Goal: Information Seeking & Learning: Compare options

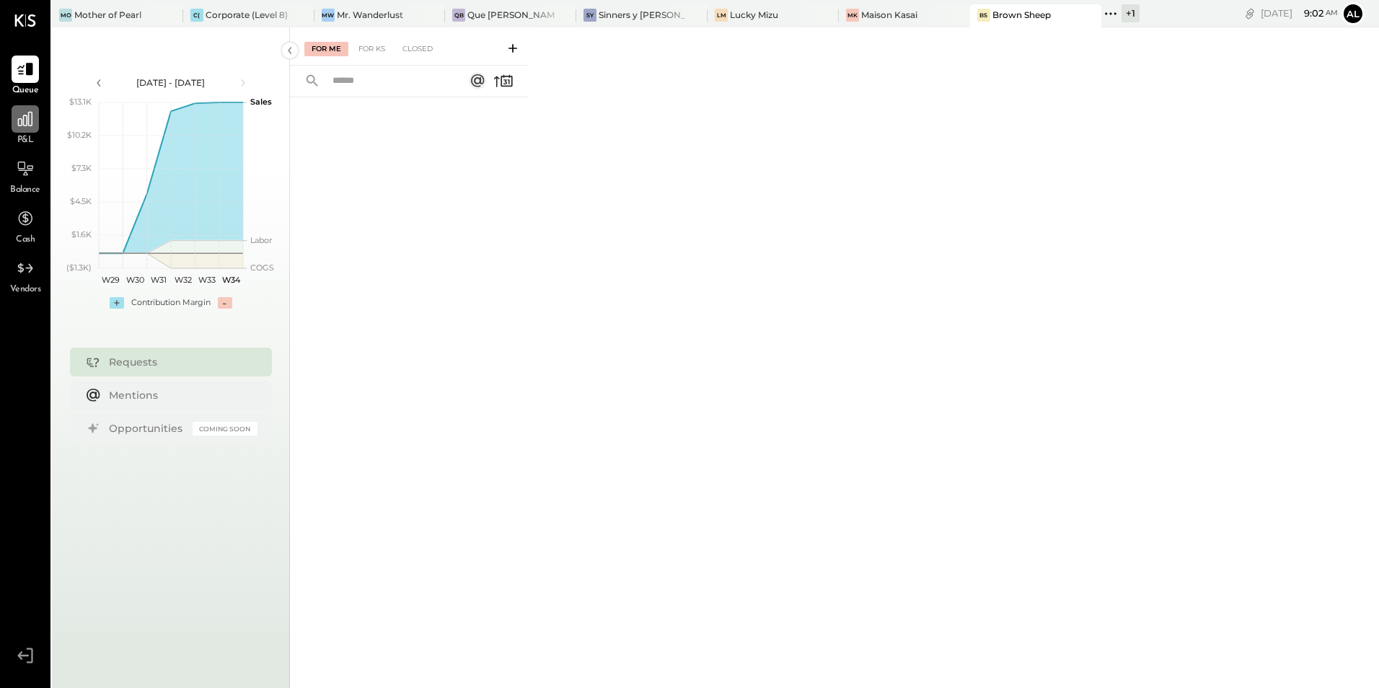
click at [22, 124] on icon at bounding box center [25, 119] width 19 height 19
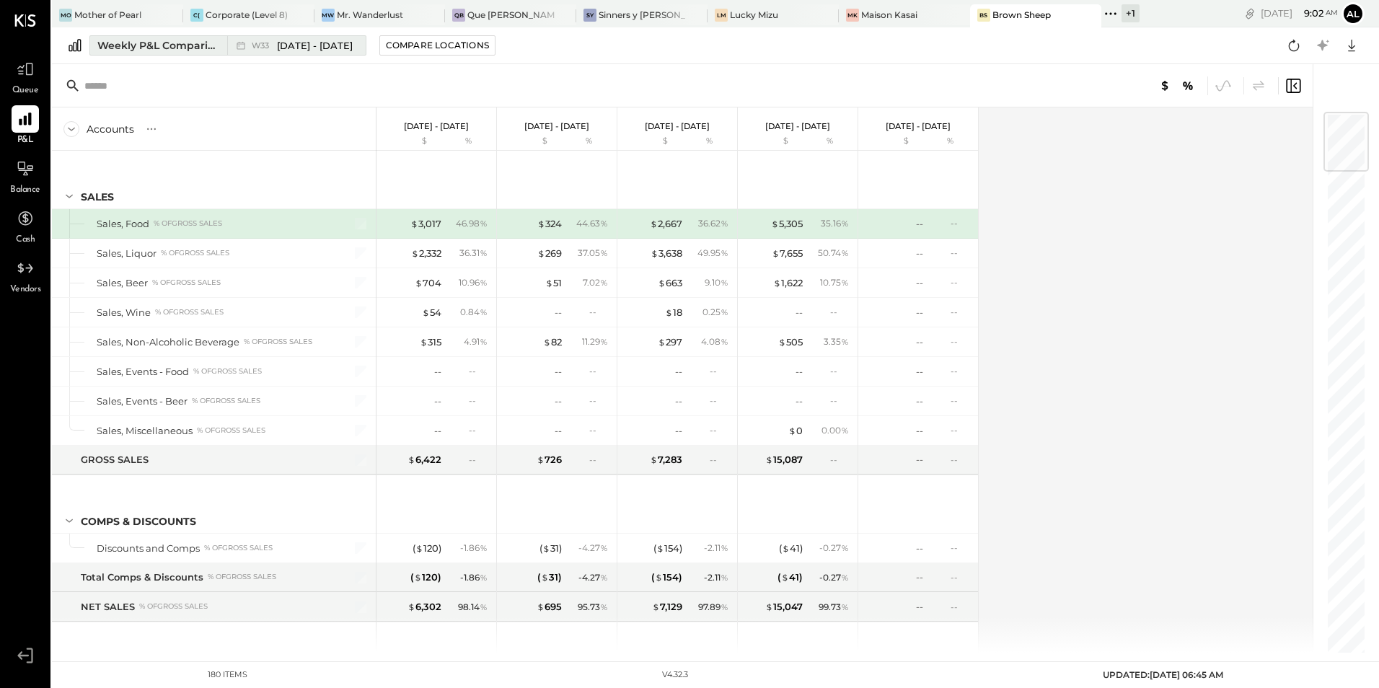
click at [171, 43] on div "Weekly P&L Comparison" at bounding box center [157, 45] width 121 height 14
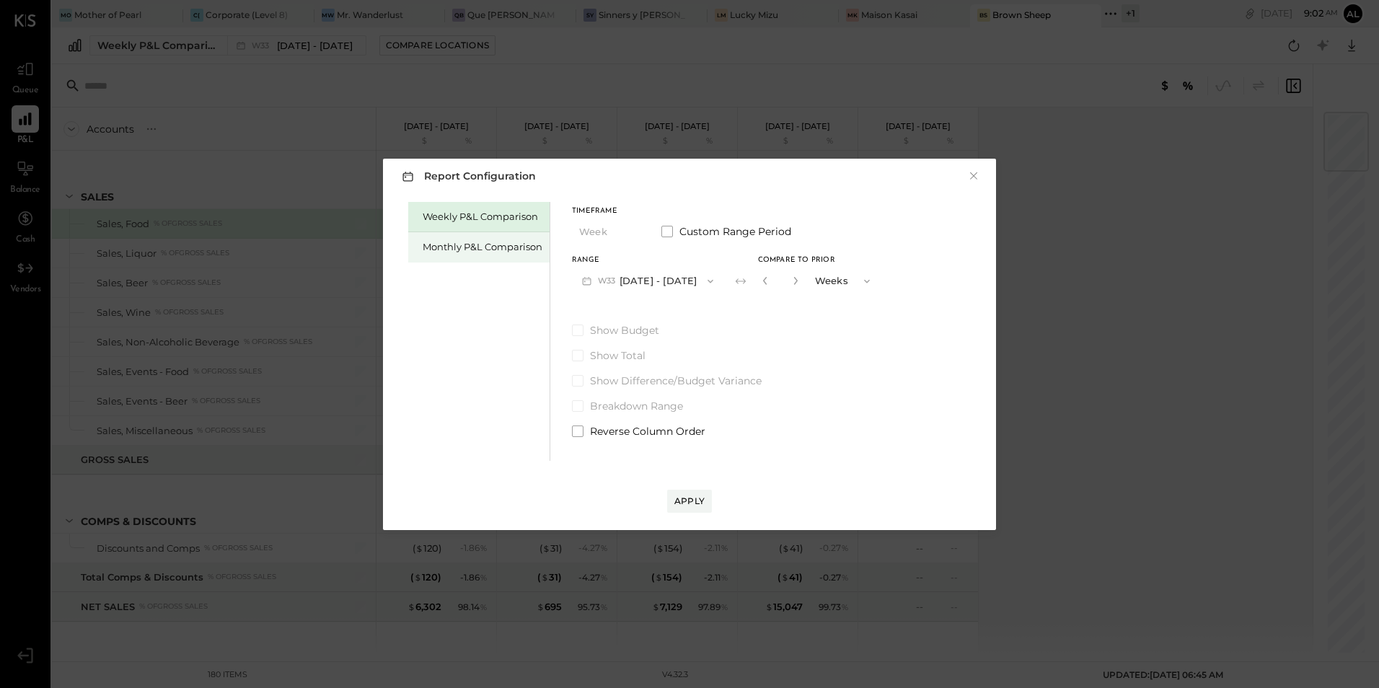
click at [488, 250] on div "Monthly P&L Comparison" at bounding box center [483, 247] width 120 height 14
click at [670, 285] on button "M08 [DATE] - [DATE]" at bounding box center [648, 281] width 152 height 27
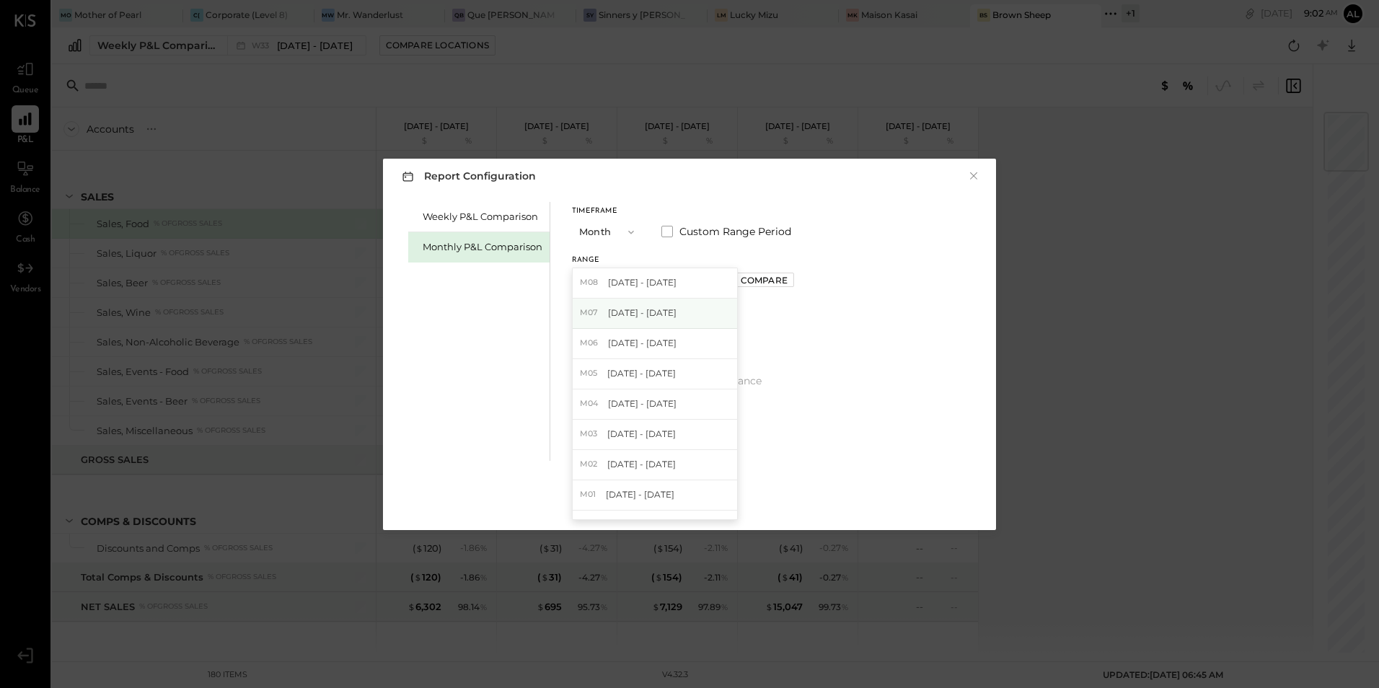
click at [661, 312] on span "[DATE] - [DATE]" at bounding box center [642, 312] width 69 height 12
click at [744, 283] on div "Compare" at bounding box center [764, 280] width 47 height 12
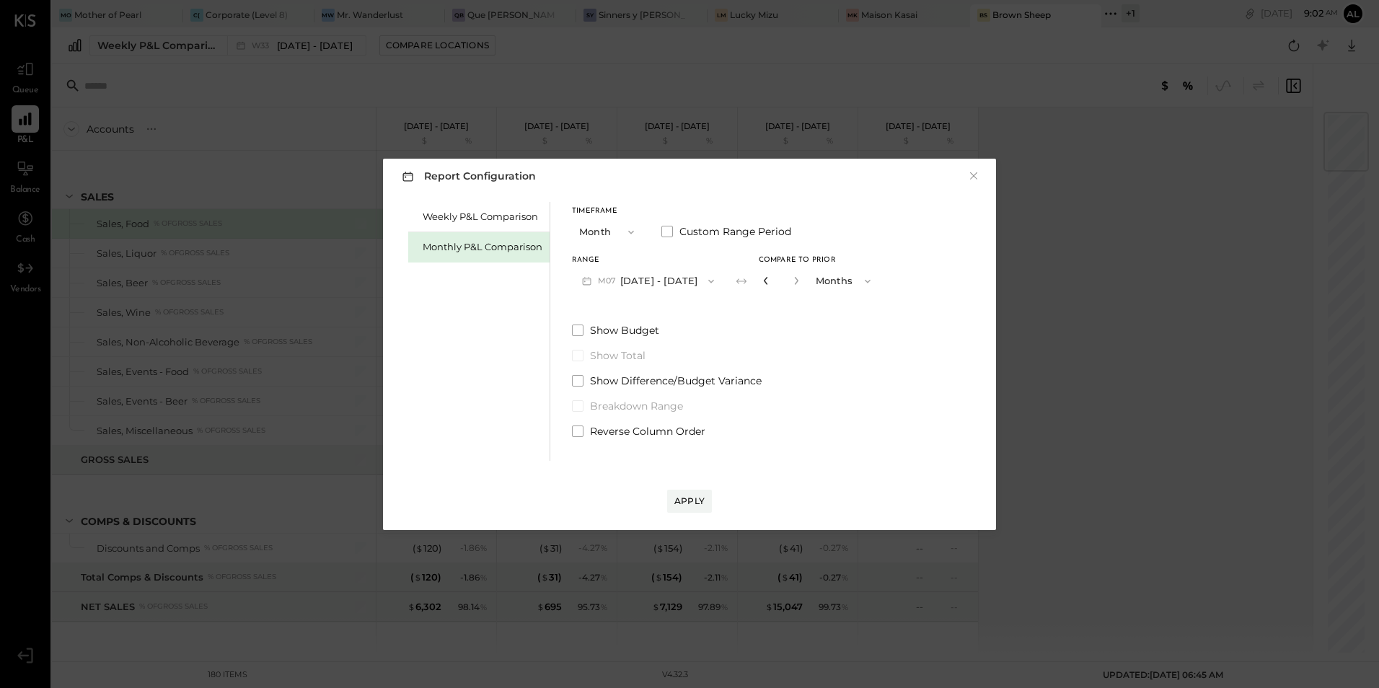
click at [764, 280] on icon "button" at bounding box center [766, 281] width 4 height 8
click at [688, 498] on div "Apply" at bounding box center [689, 501] width 30 height 12
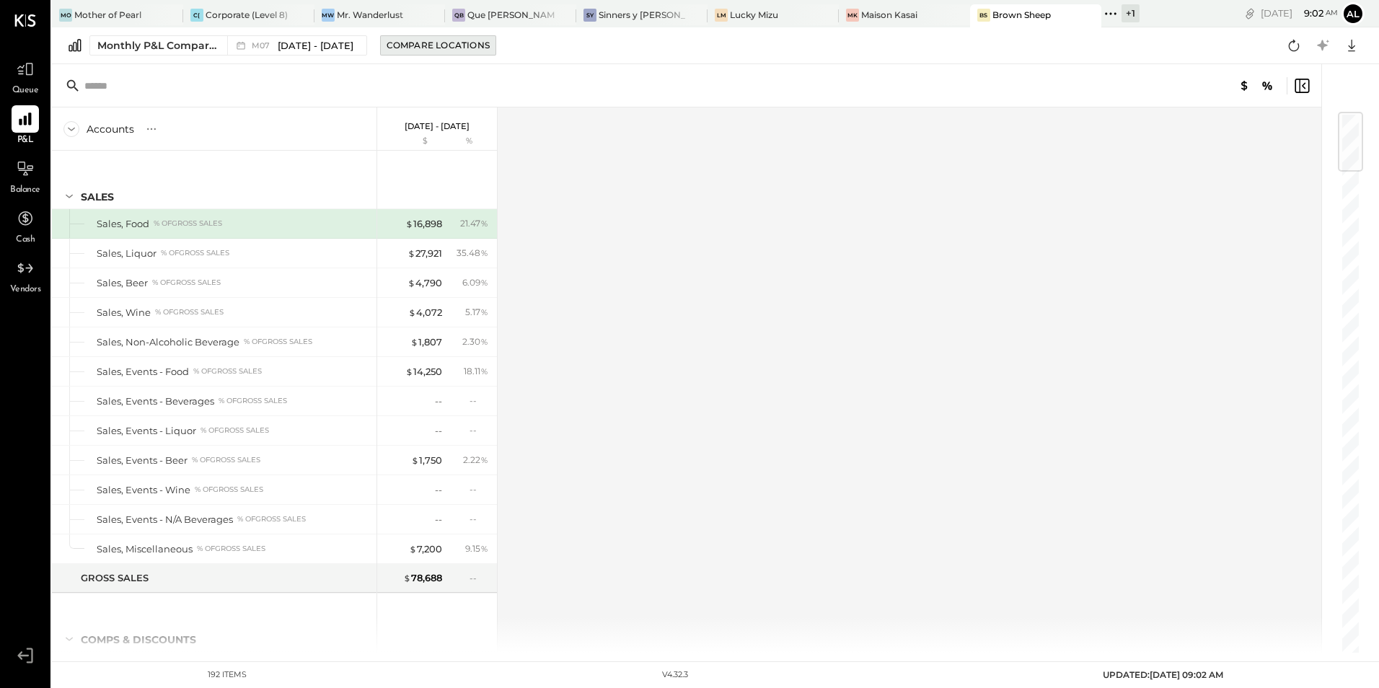
click at [438, 40] on div "Compare Locations" at bounding box center [438, 45] width 103 height 12
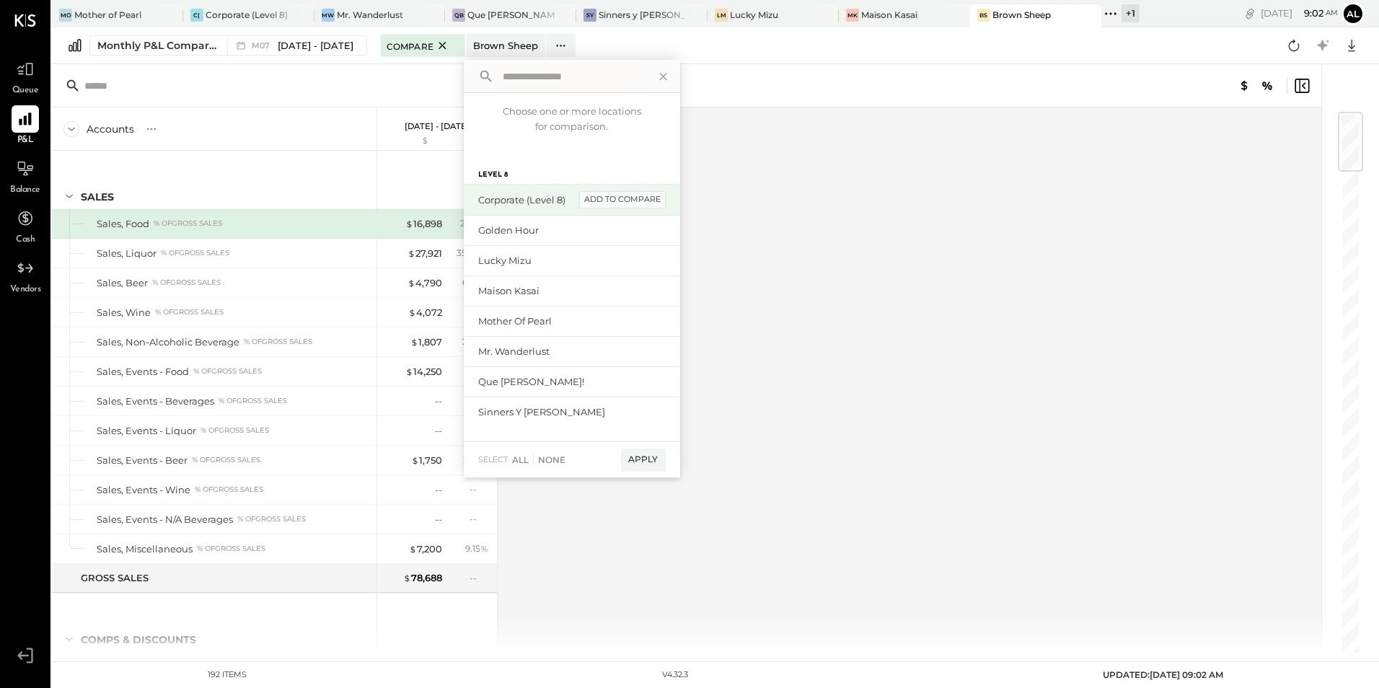
click at [595, 198] on div "add to compare" at bounding box center [622, 199] width 87 height 17
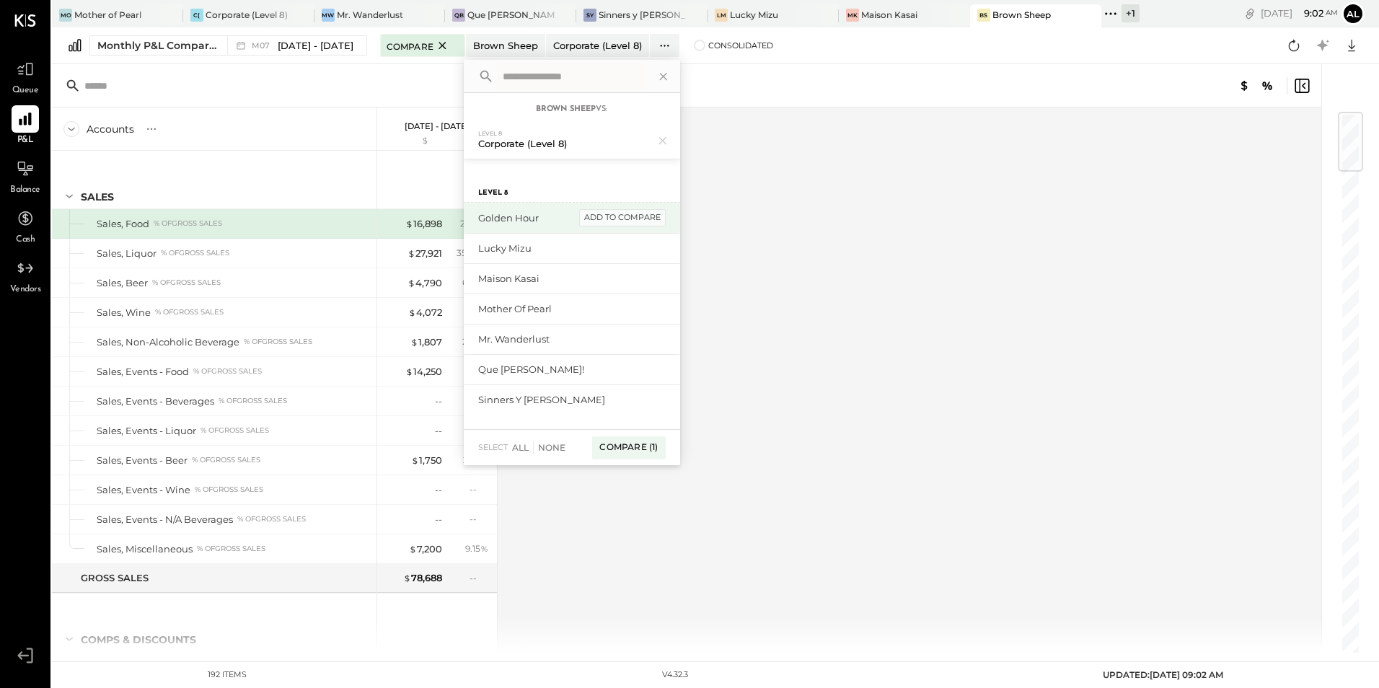
click at [613, 218] on div "add to compare" at bounding box center [622, 217] width 87 height 17
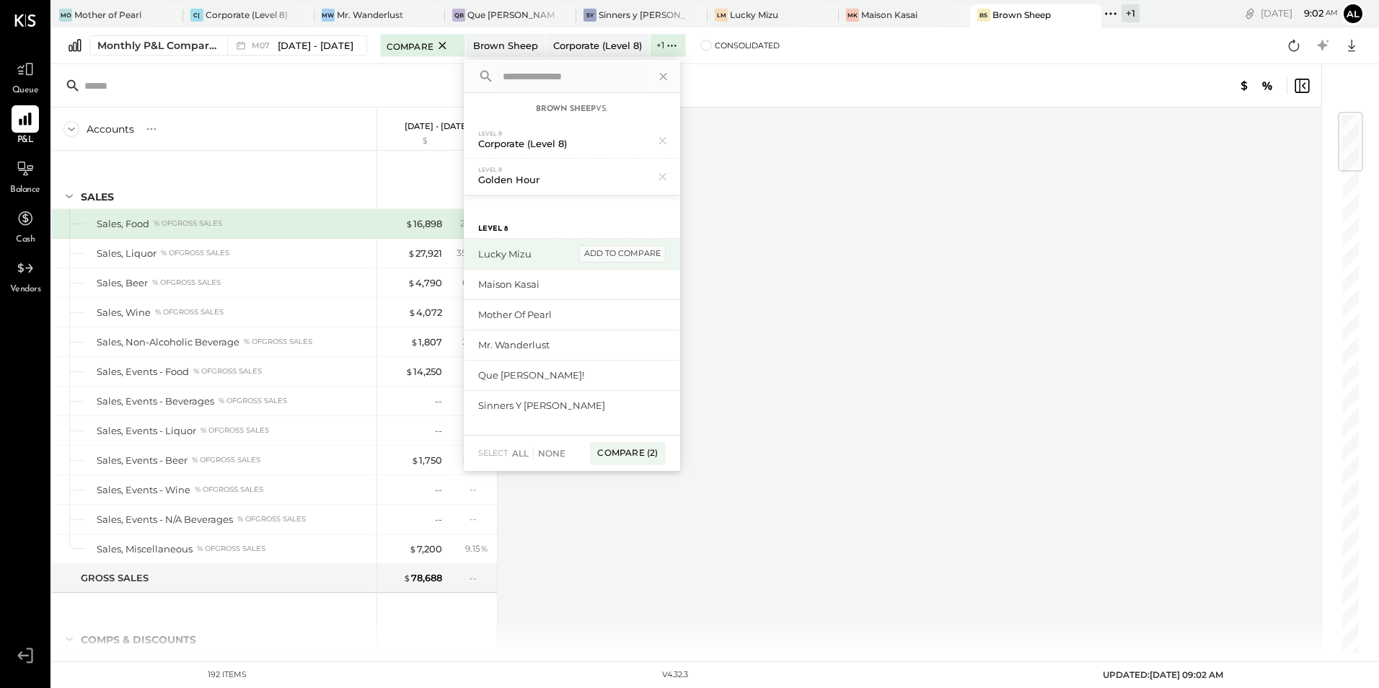
click at [612, 252] on div "add to compare" at bounding box center [622, 253] width 87 height 17
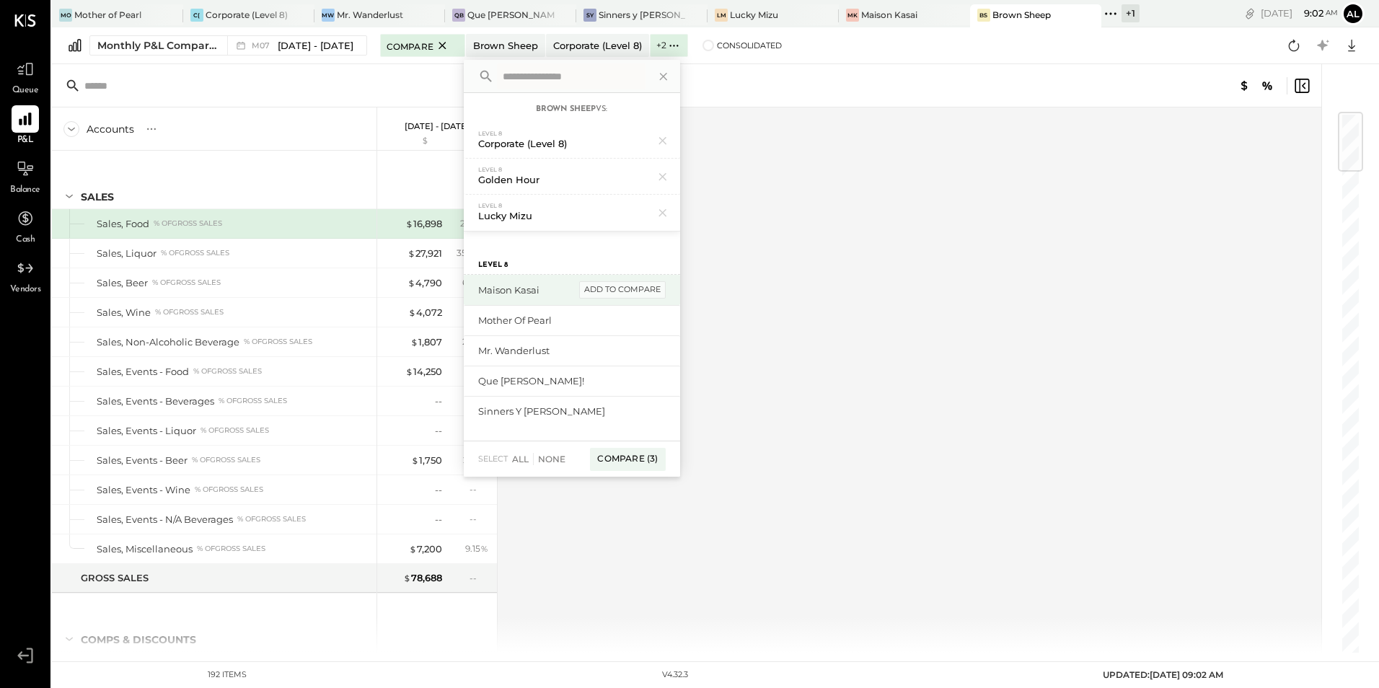
click at [611, 286] on div "add to compare" at bounding box center [622, 289] width 87 height 17
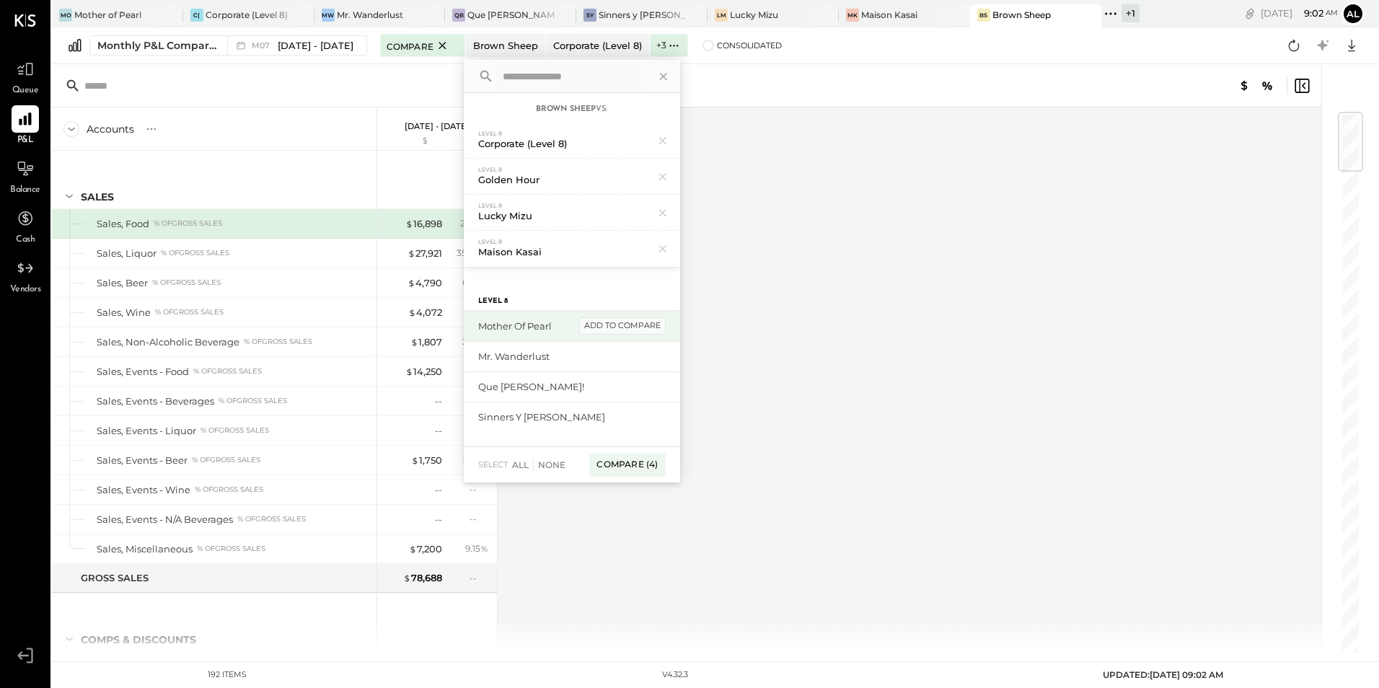
click at [608, 324] on div "add to compare" at bounding box center [622, 325] width 87 height 17
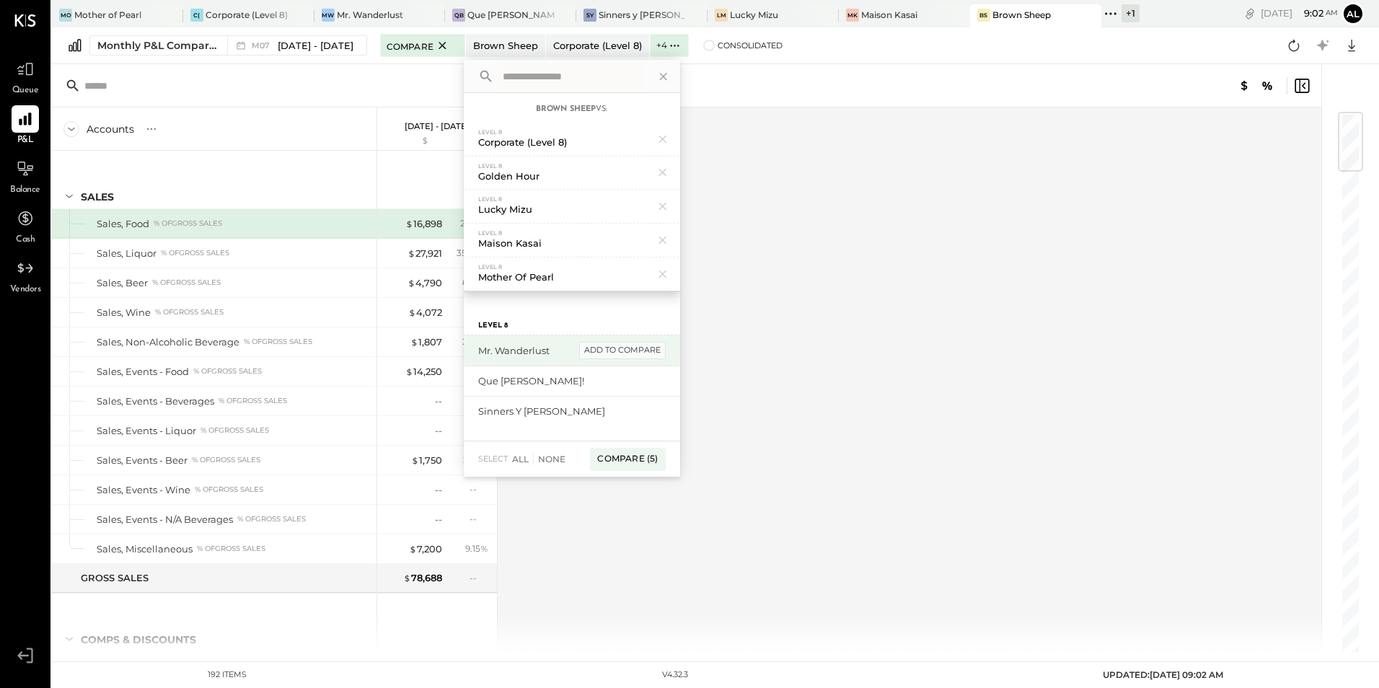
click at [616, 354] on div "add to compare" at bounding box center [622, 350] width 87 height 17
click at [616, 357] on div "add to compare" at bounding box center [622, 350] width 87 height 17
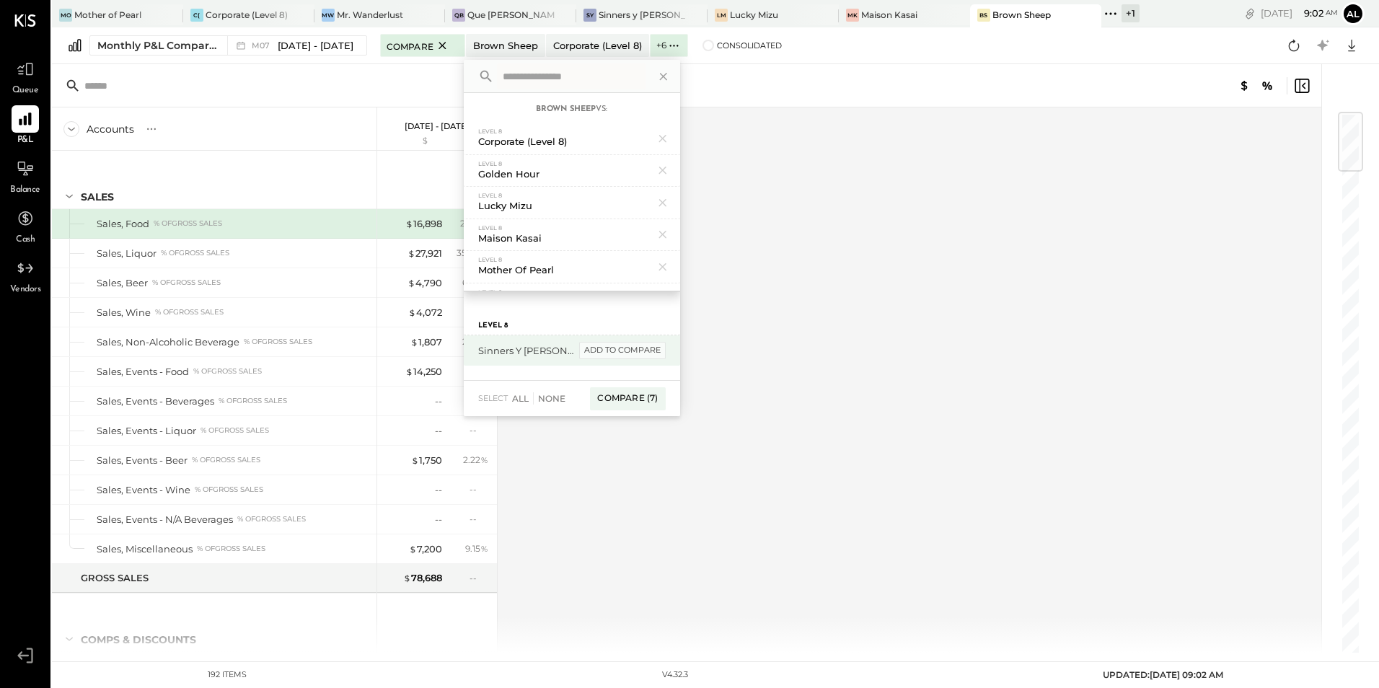
click at [616, 348] on div "add to compare" at bounding box center [622, 350] width 87 height 17
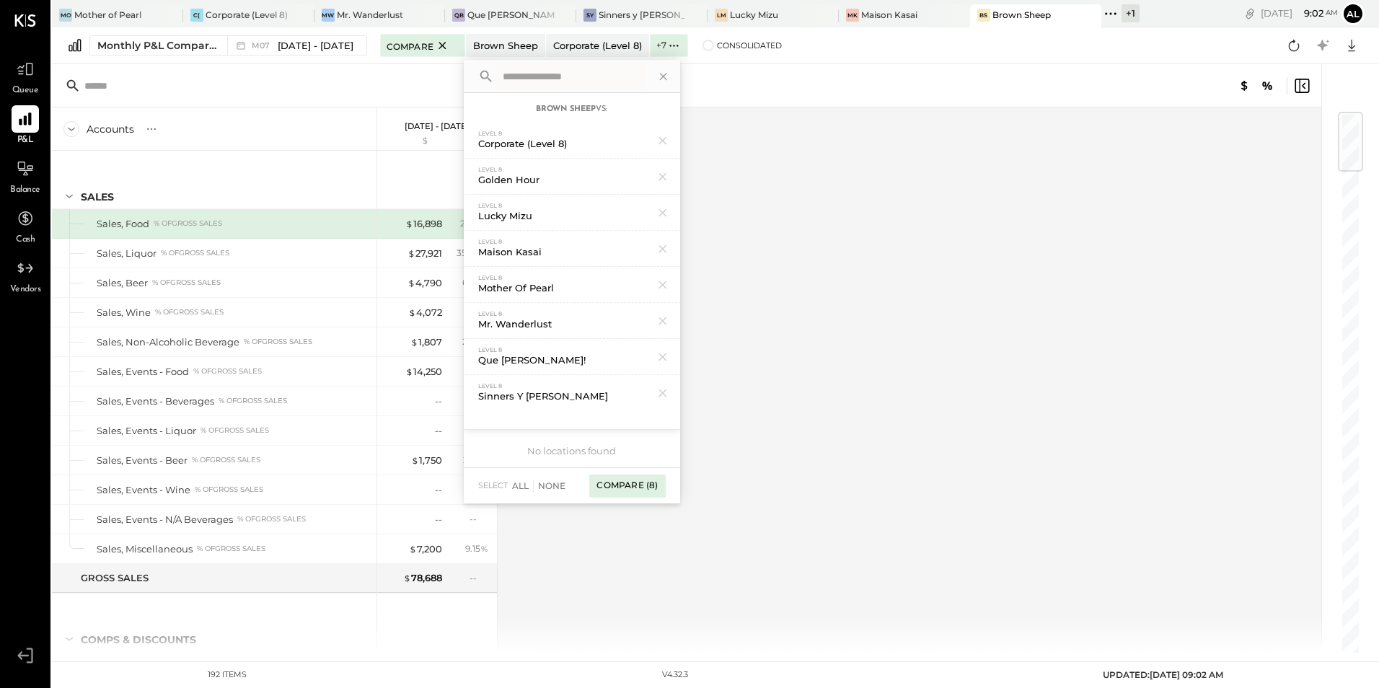
click at [615, 485] on div "Compare (8)" at bounding box center [627, 485] width 76 height 23
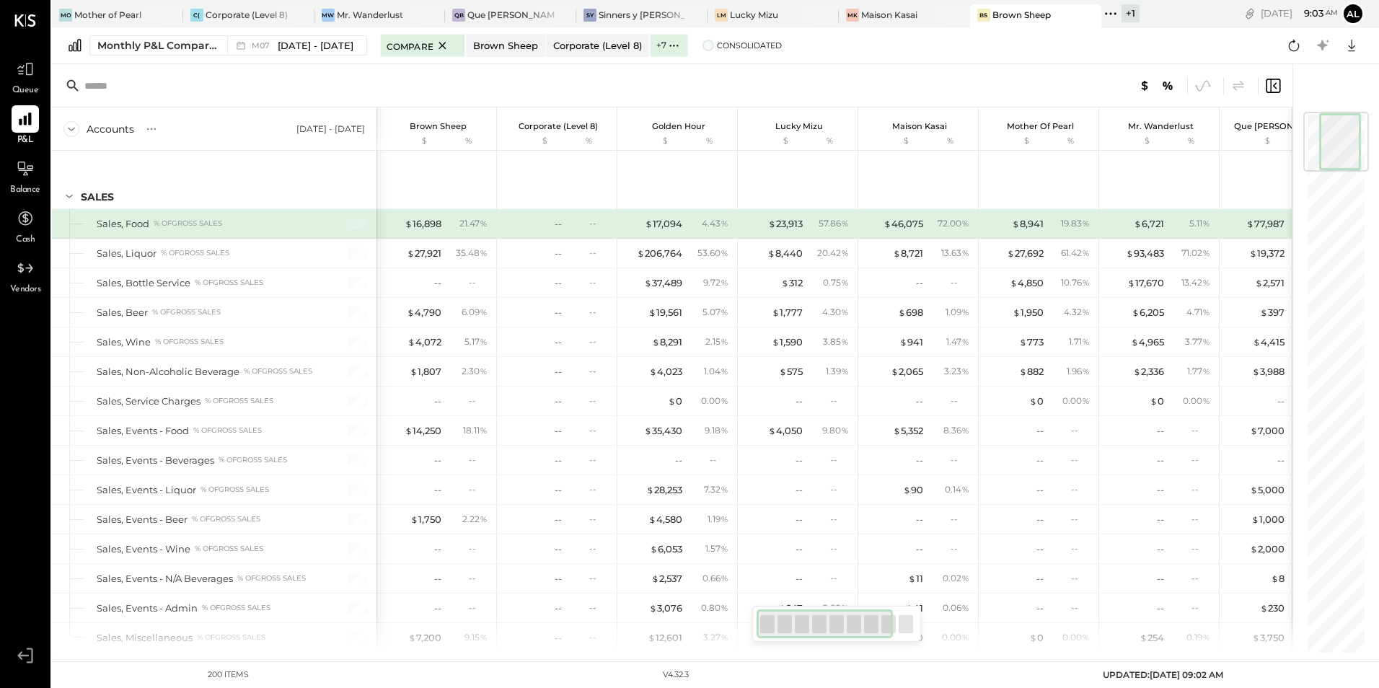
click at [702, 45] on span at bounding box center [708, 46] width 12 height 12
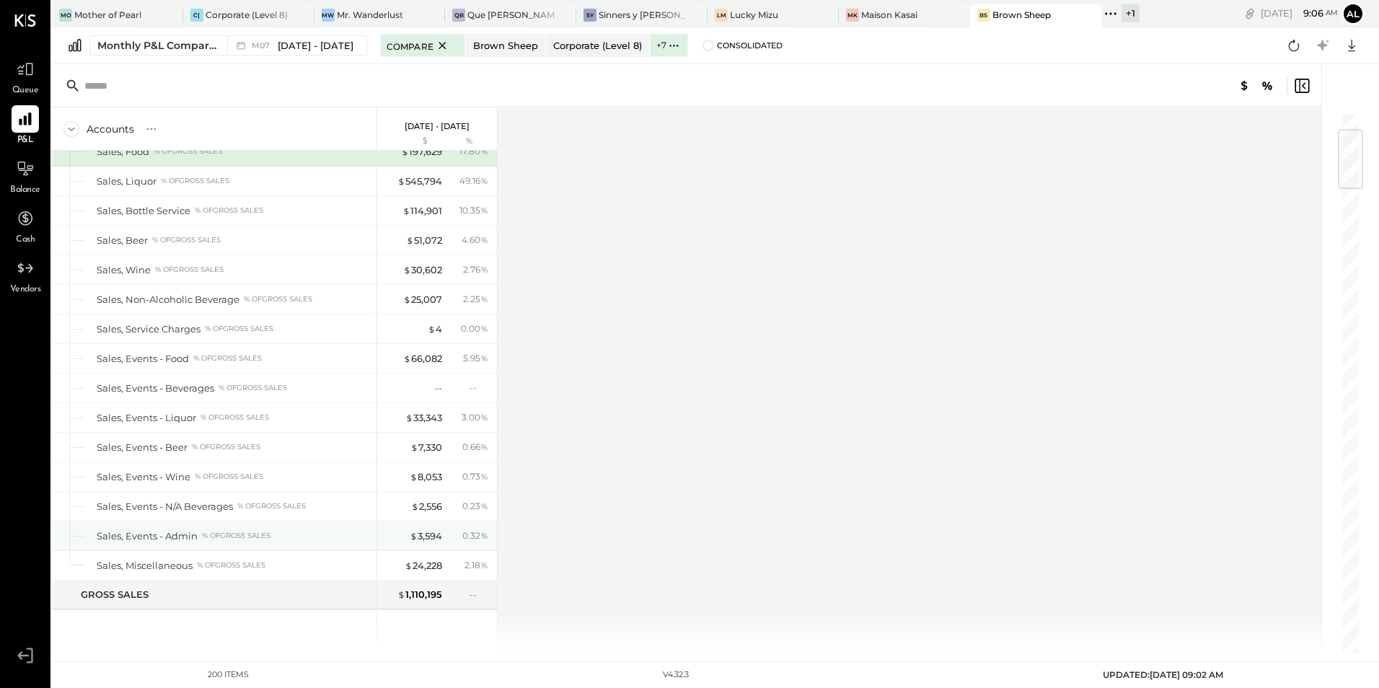
scroll to position [144, 0]
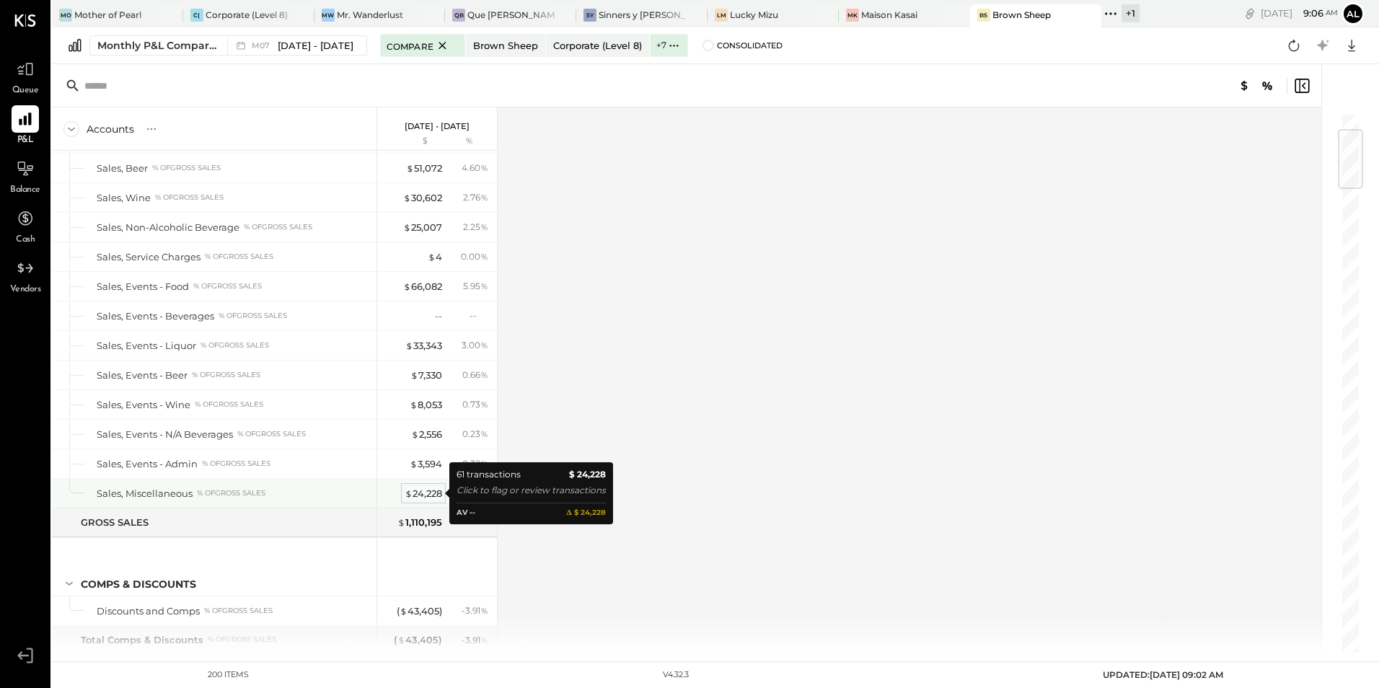
click at [420, 495] on div "$ 24,228" at bounding box center [423, 494] width 37 height 14
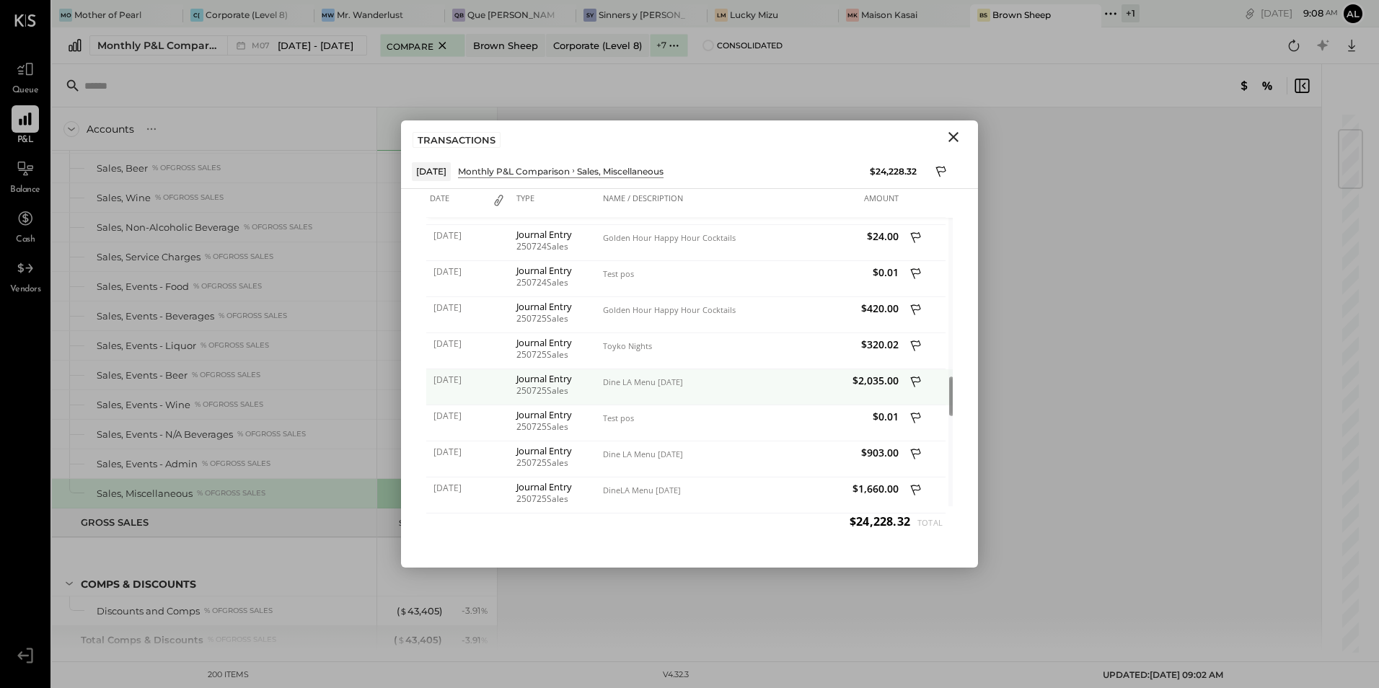
click at [625, 384] on div "Dine LA Menu [DATE]" at bounding box center [675, 382] width 144 height 10
click at [530, 381] on div "Journal Entry" at bounding box center [555, 379] width 79 height 10
click at [725, 388] on div "Dine LA Menu [DATE]" at bounding box center [674, 387] width 151 height 36
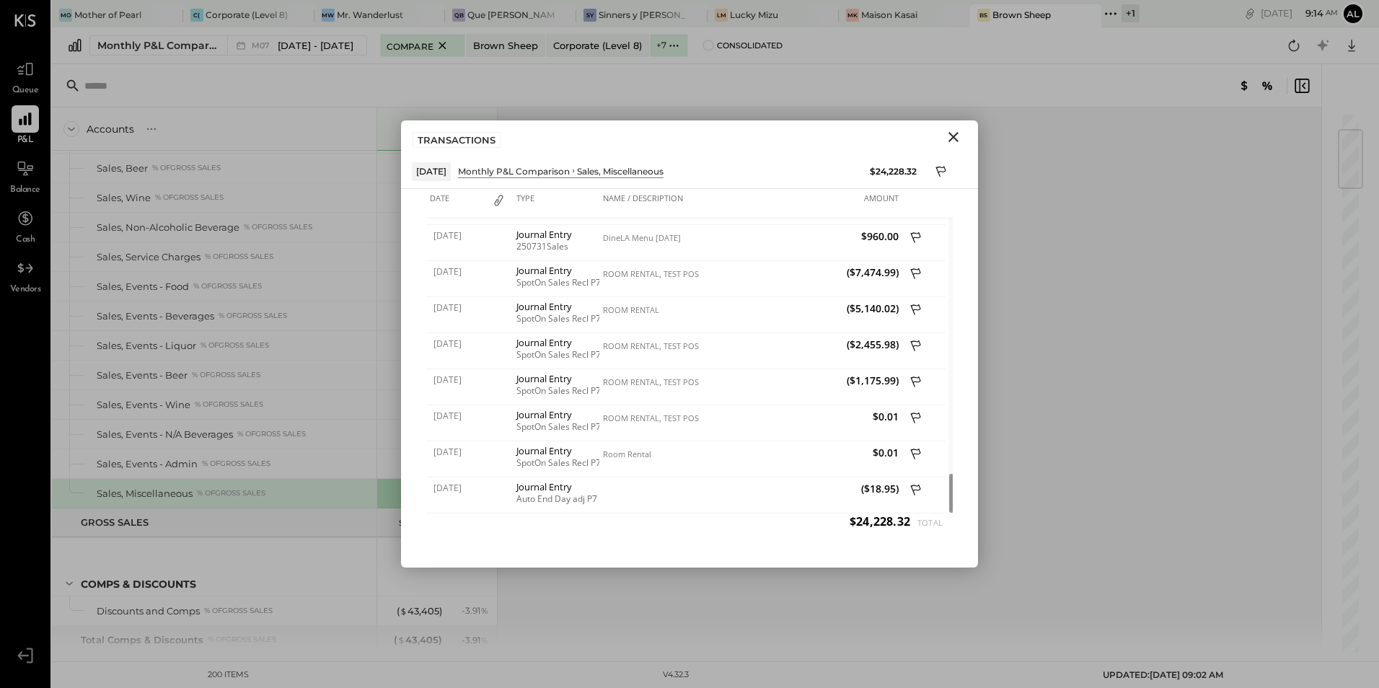
click at [954, 133] on icon "Close" at bounding box center [953, 136] width 17 height 17
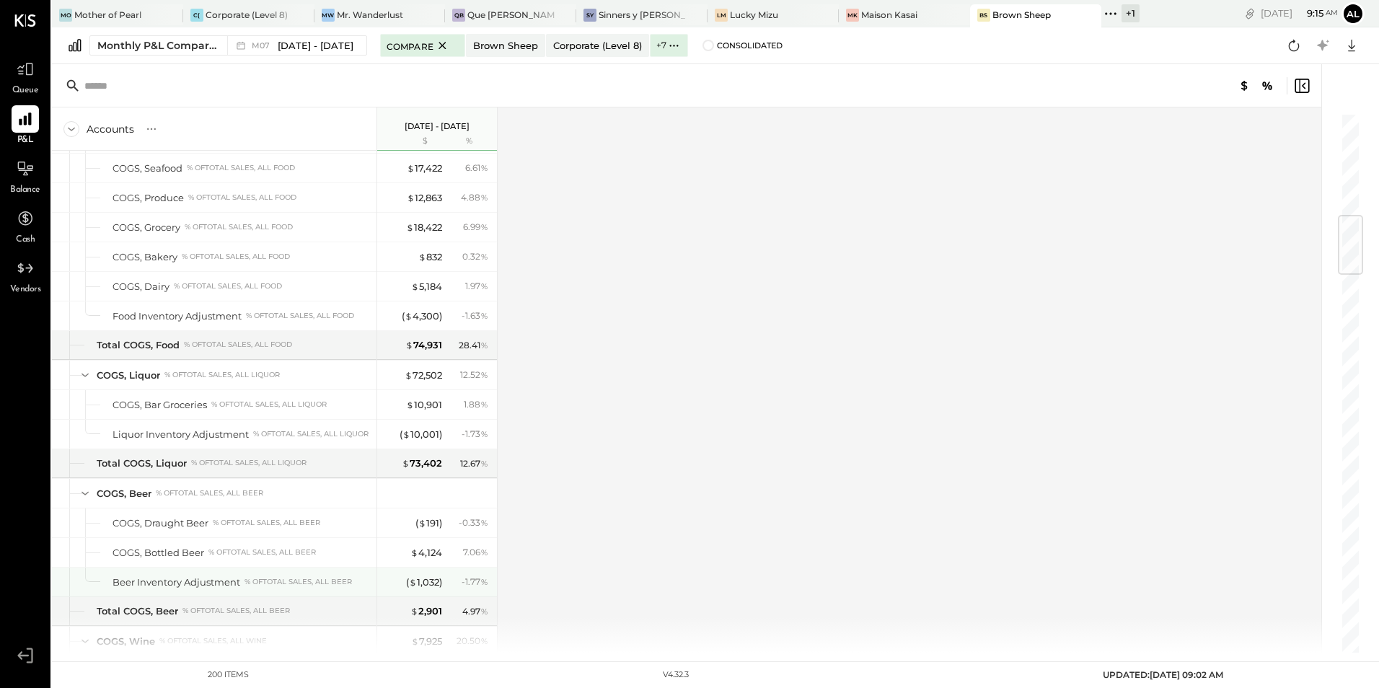
scroll to position [865, 0]
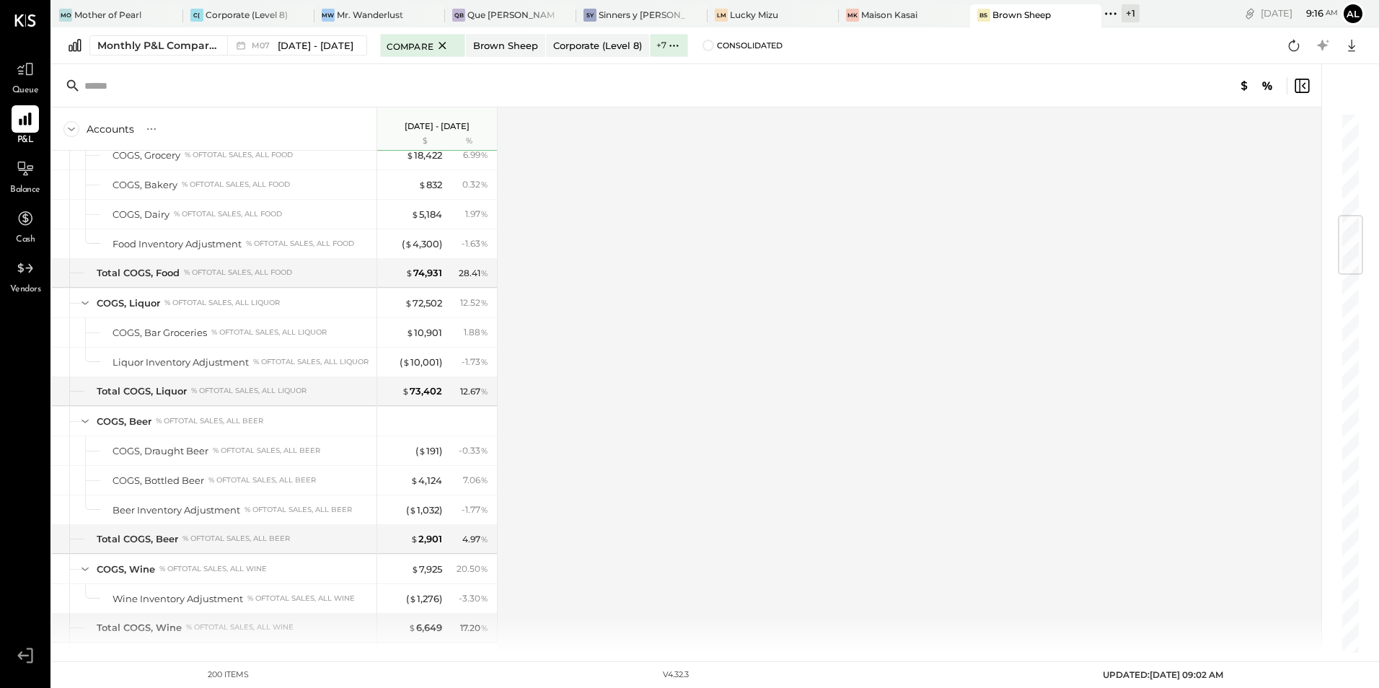
click at [614, 489] on div "Accounts S % GL [DATE] - [DATE] $ % SALES Sales, Food % of GROSS SALES Sales, L…" at bounding box center [687, 379] width 1271 height 545
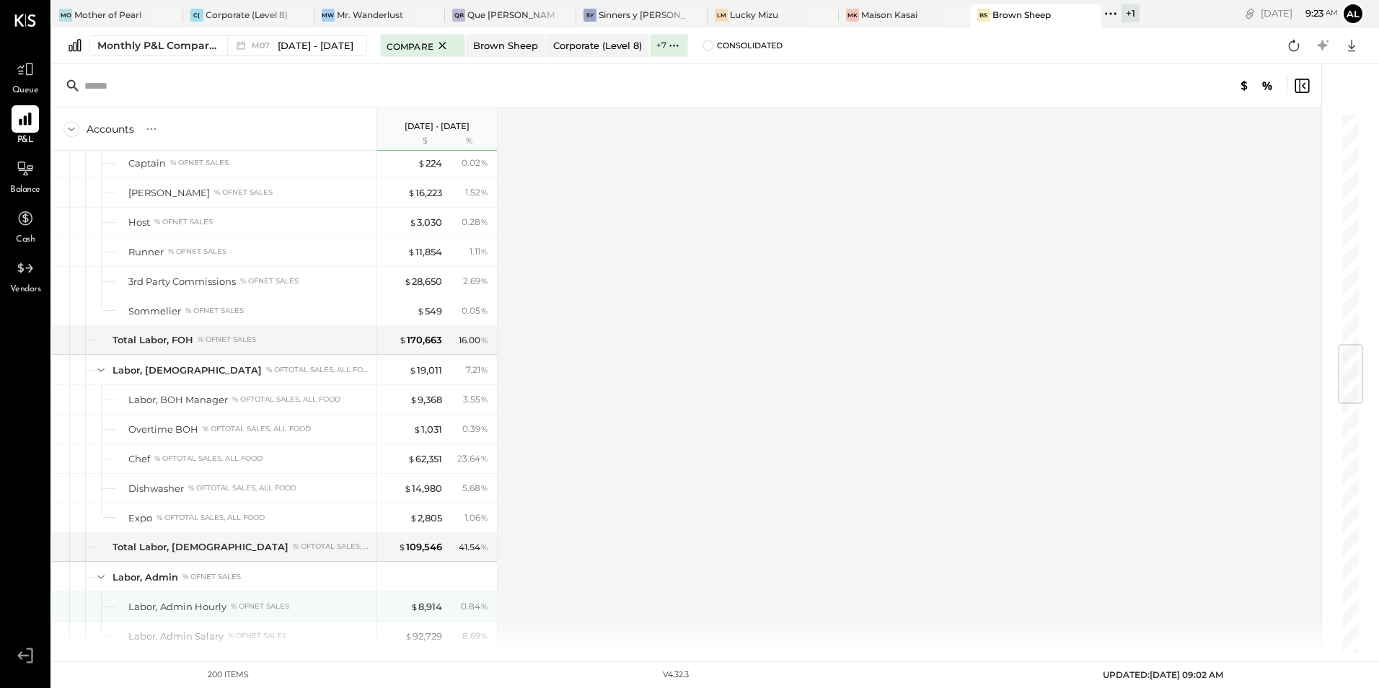
scroll to position [1947, 0]
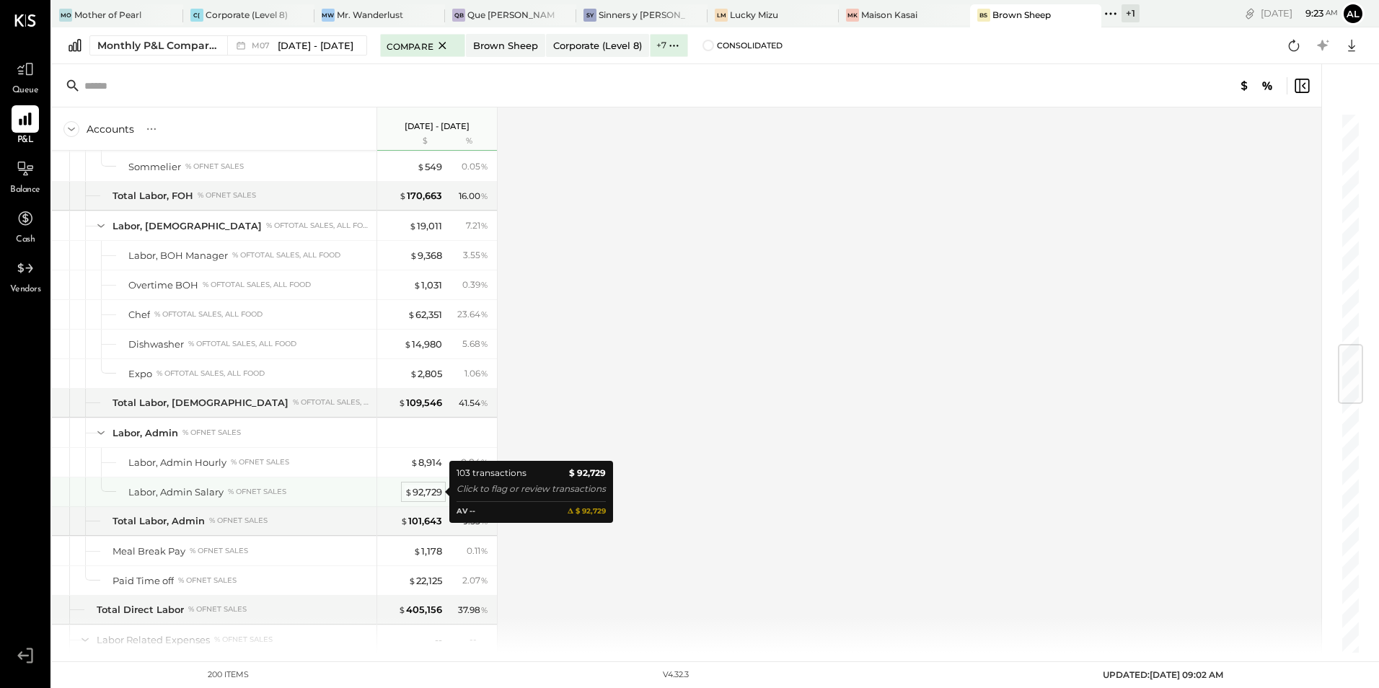
click at [428, 493] on div "$ 92,729" at bounding box center [423, 492] width 37 height 14
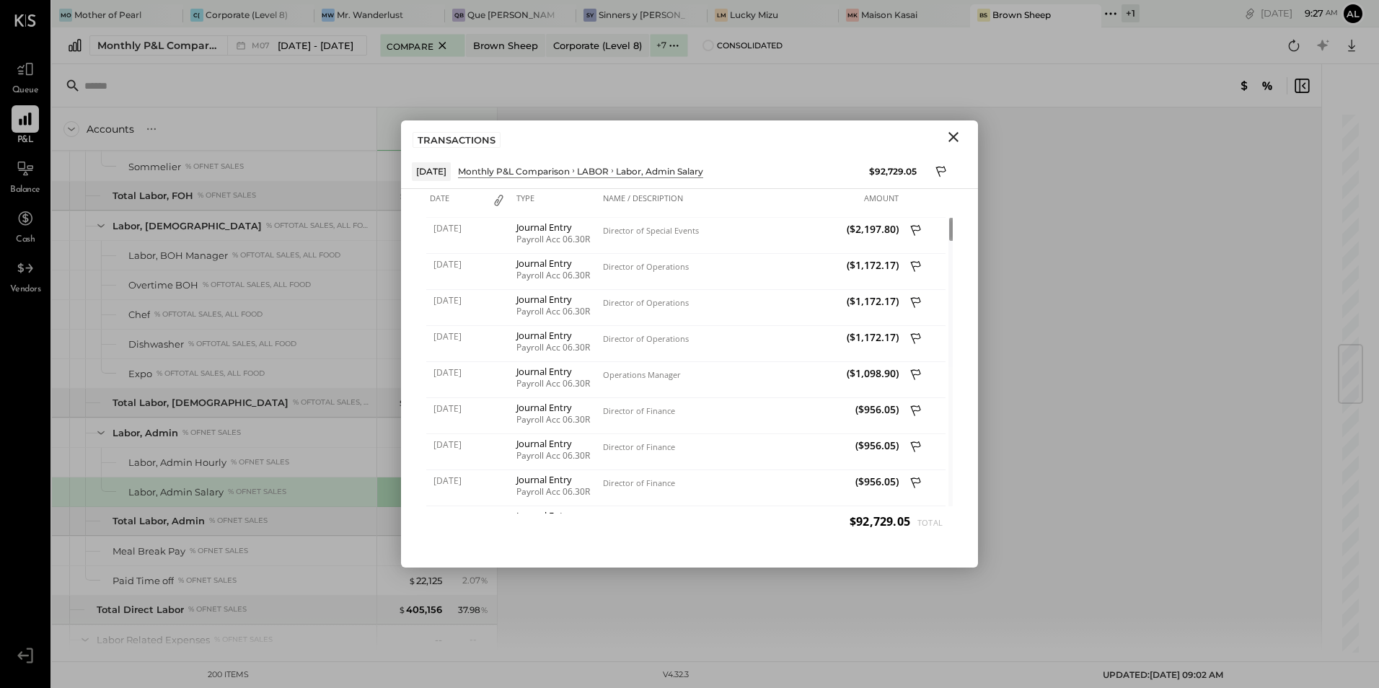
click at [955, 136] on icon "Close" at bounding box center [953, 136] width 17 height 17
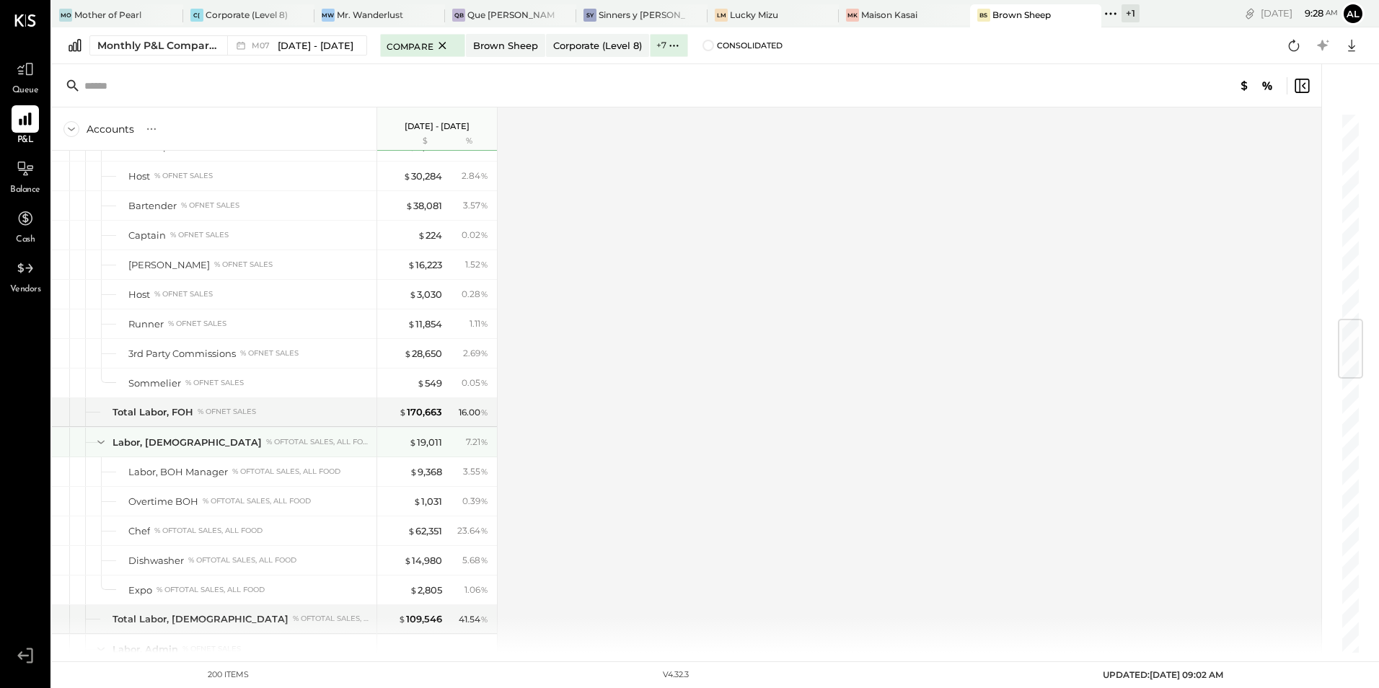
scroll to position [1659, 0]
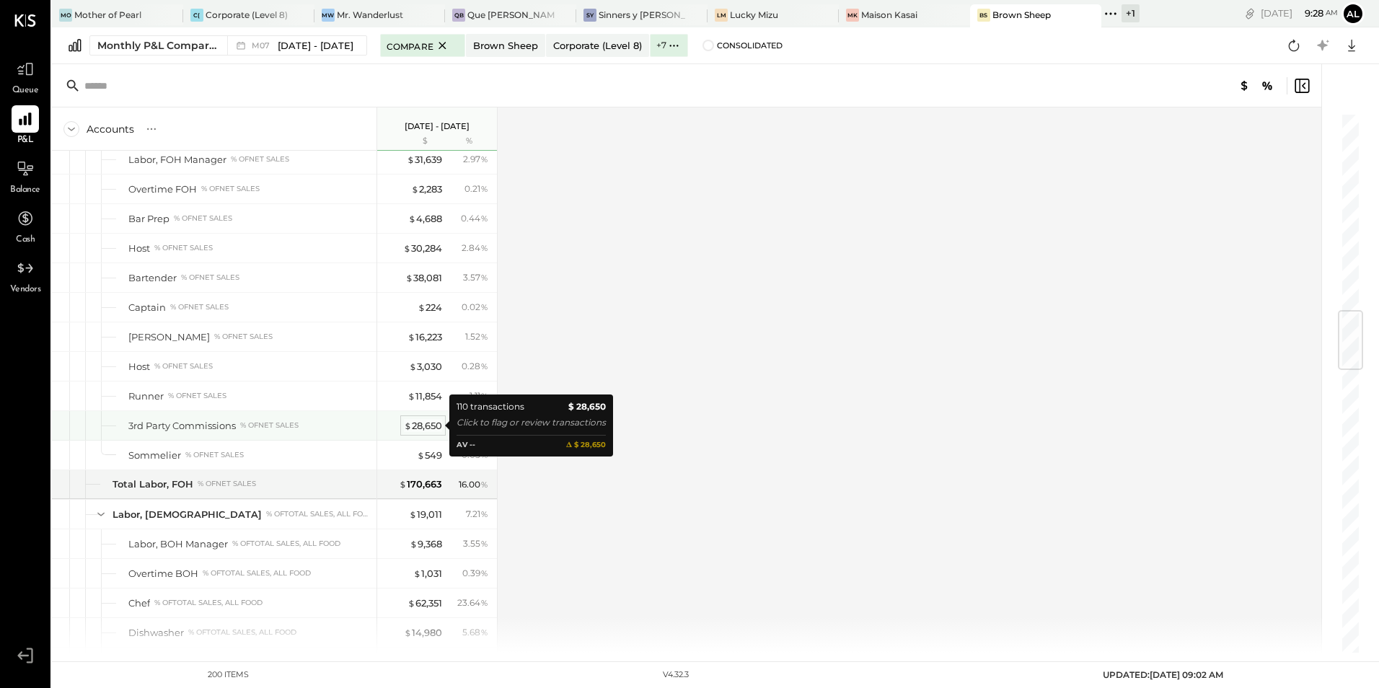
click at [420, 426] on div "$ 28,650" at bounding box center [423, 426] width 38 height 14
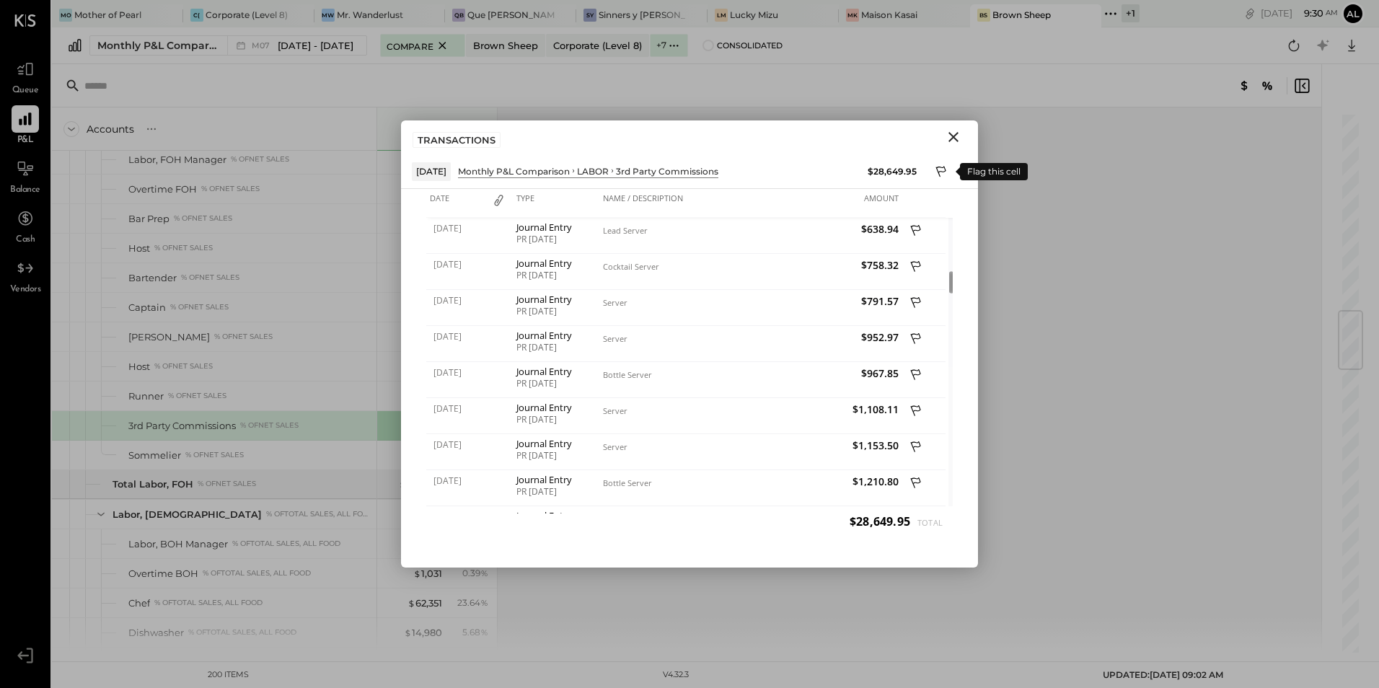
click at [937, 168] on icon at bounding box center [941, 171] width 10 height 11
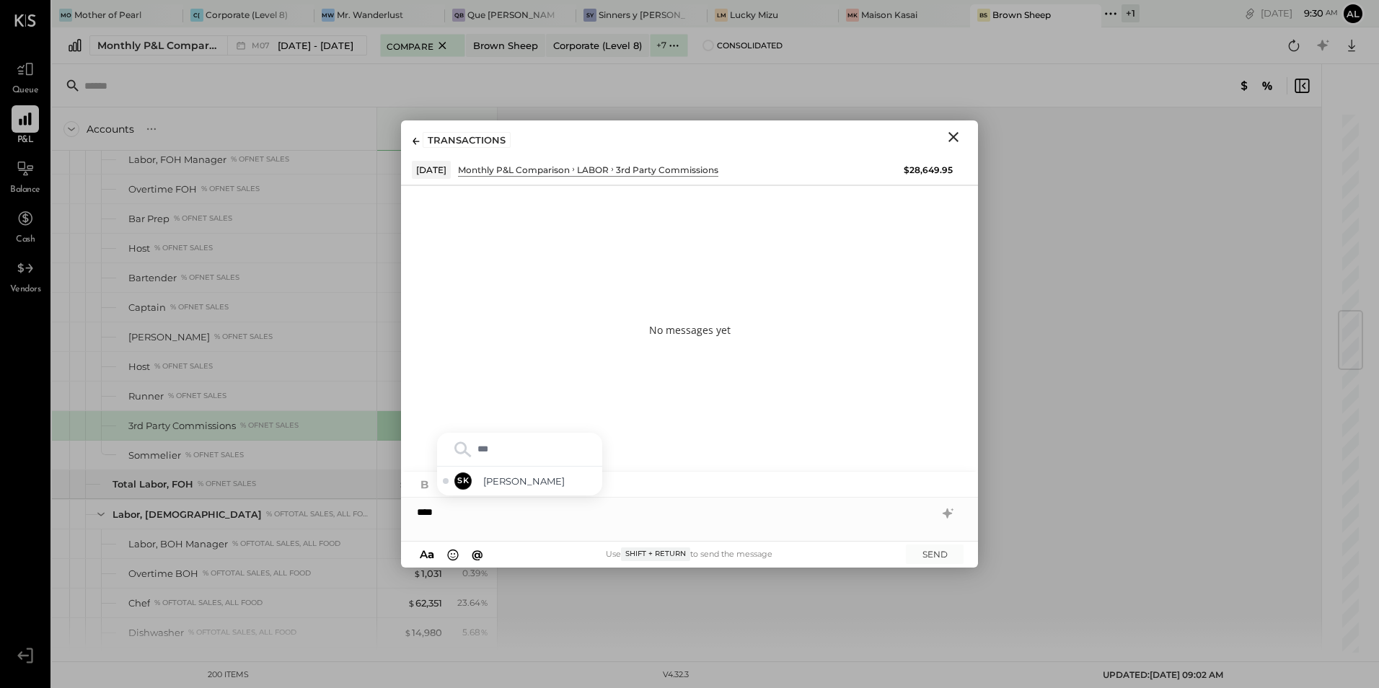
type input "****"
click at [559, 484] on span "[PERSON_NAME]" at bounding box center [539, 481] width 113 height 14
click at [932, 553] on button "SEND" at bounding box center [935, 553] width 58 height 19
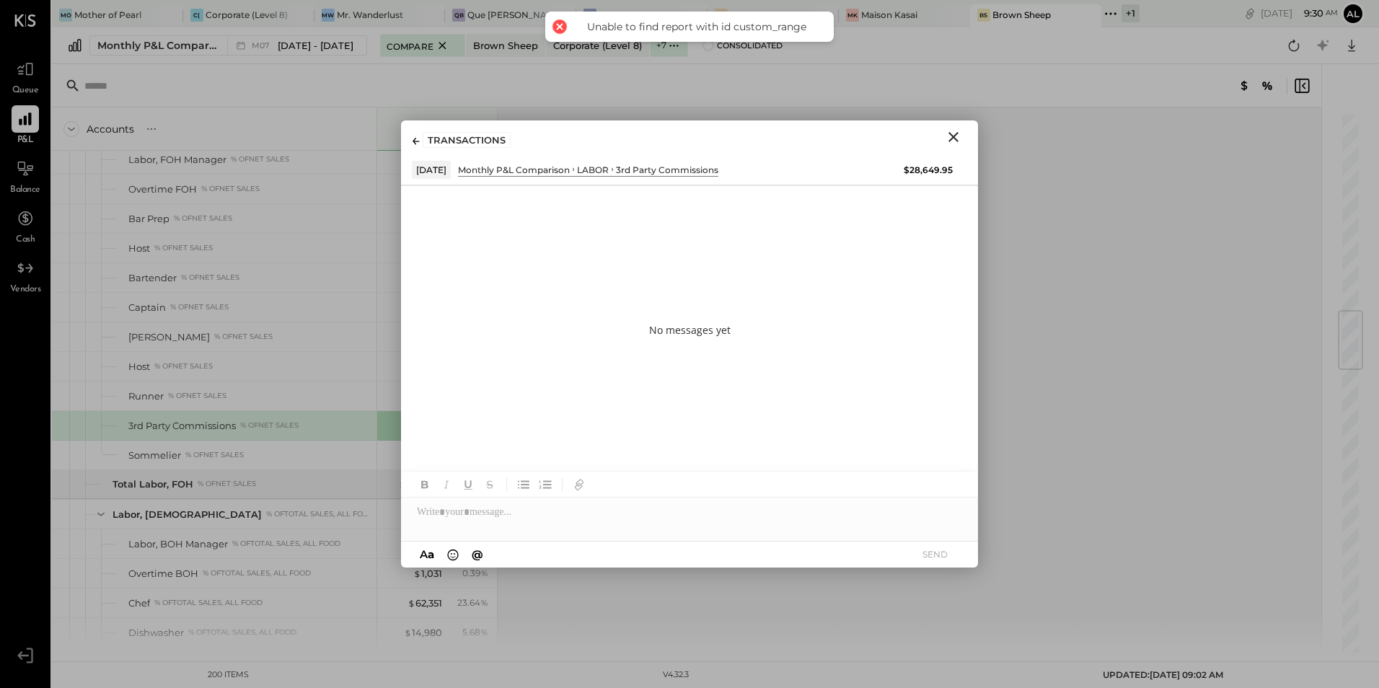
click at [953, 133] on icon "Close" at bounding box center [953, 136] width 17 height 17
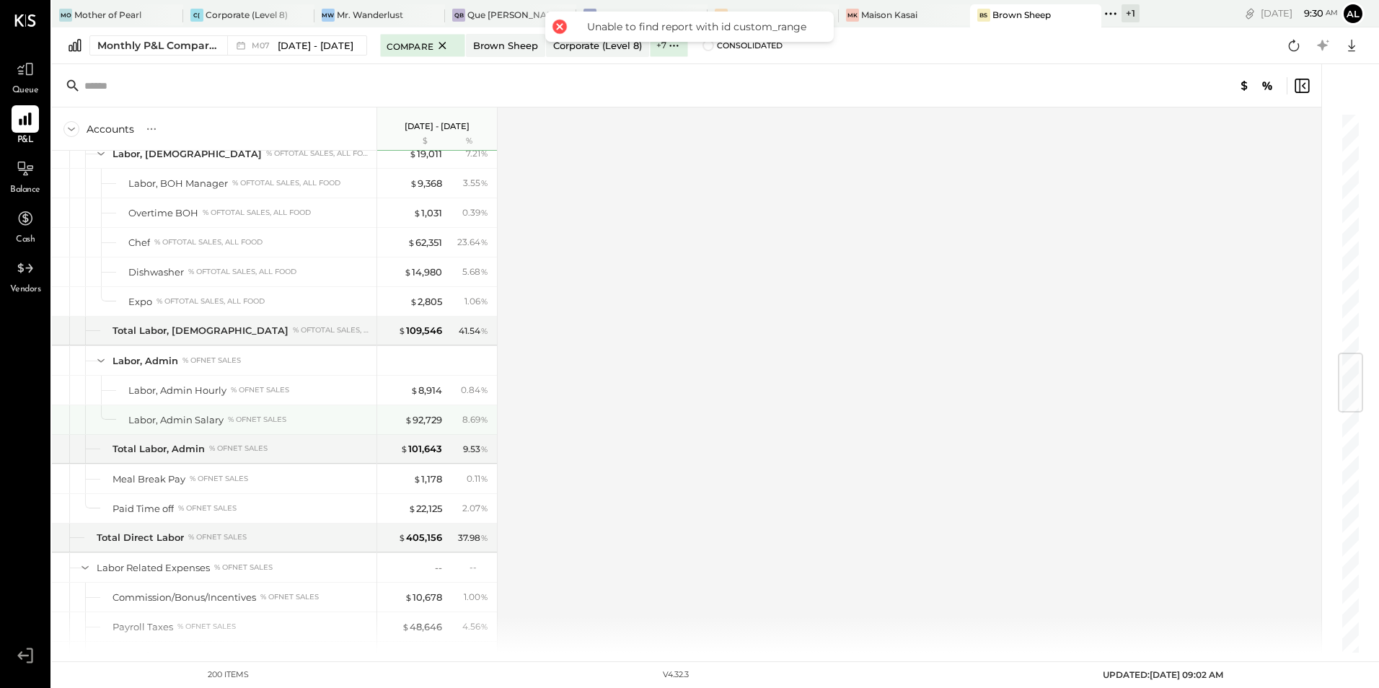
scroll to position [2091, 0]
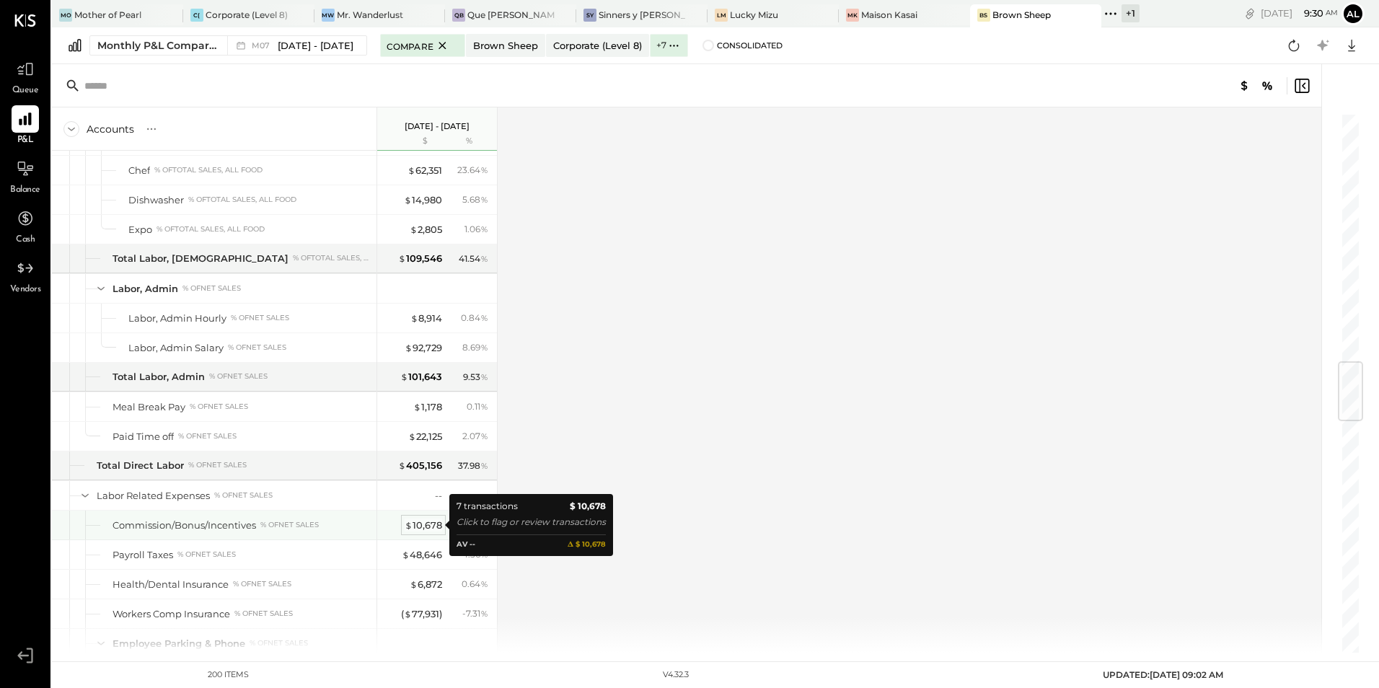
click at [420, 525] on div "$ 10,678" at bounding box center [423, 525] width 37 height 14
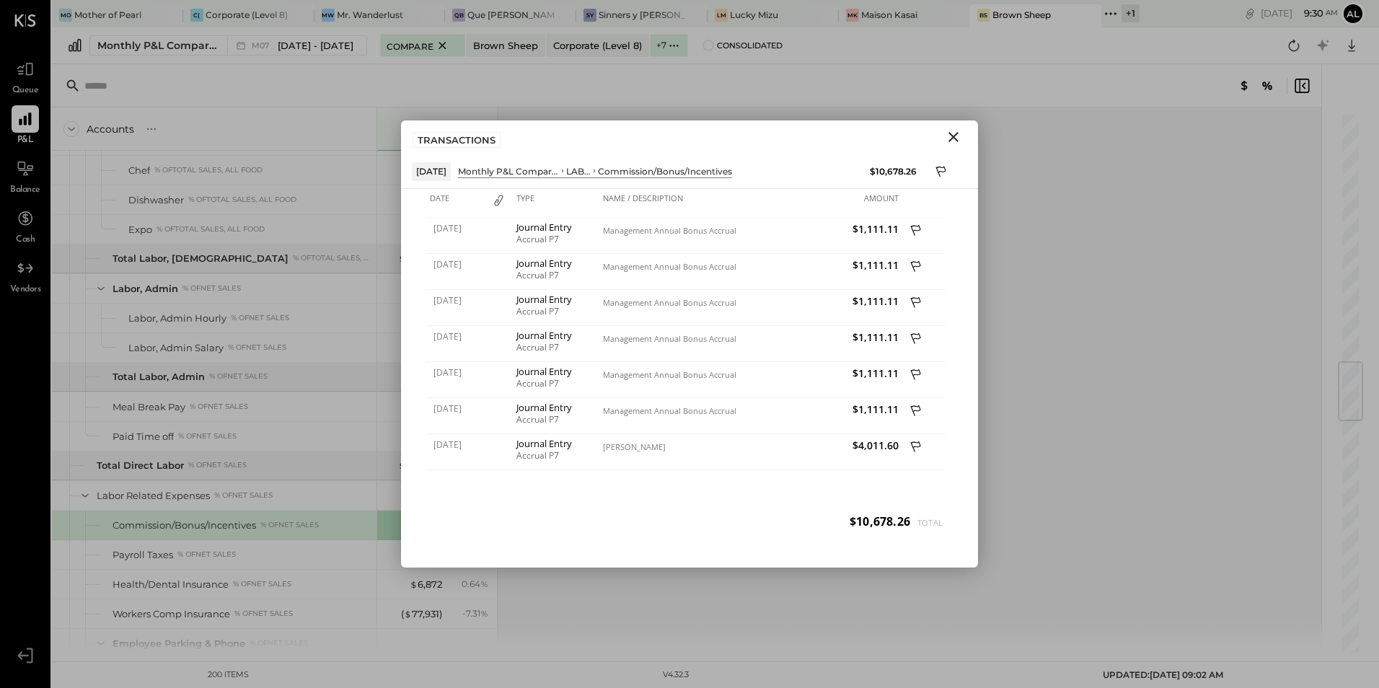
click at [955, 137] on icon "Close" at bounding box center [953, 136] width 17 height 17
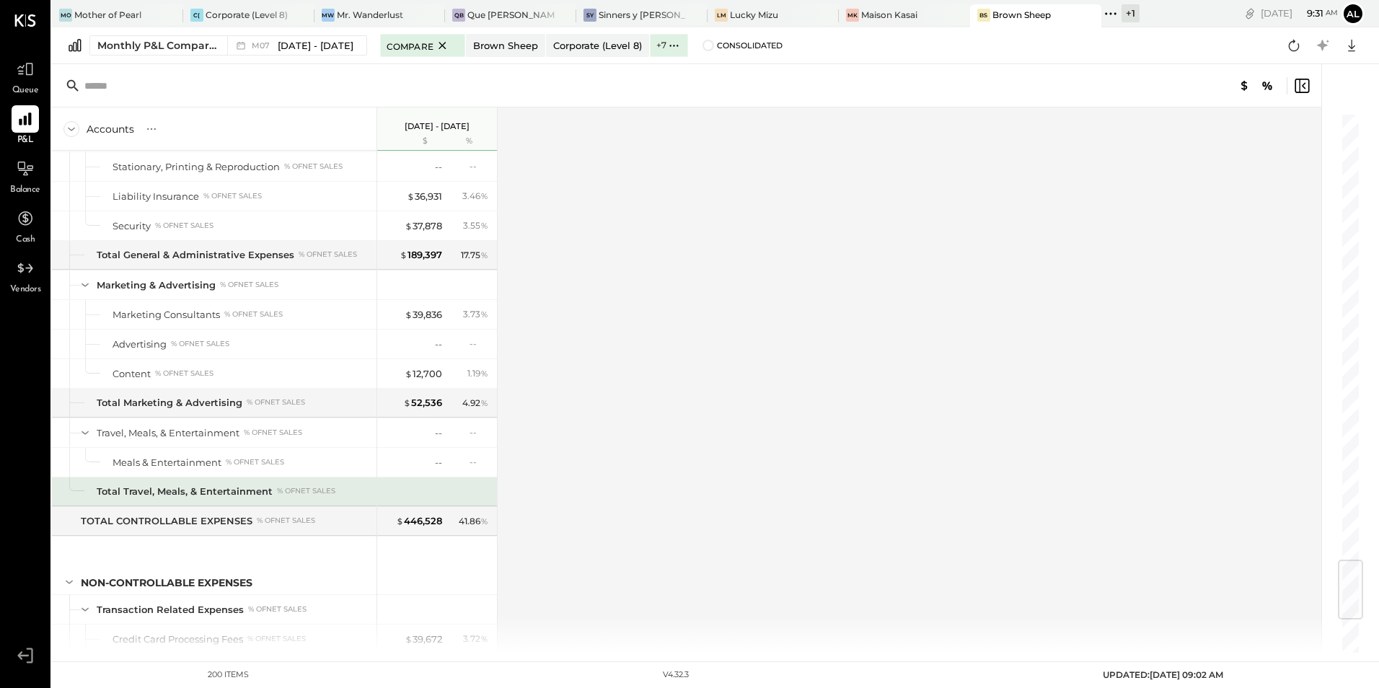
scroll to position [3822, 0]
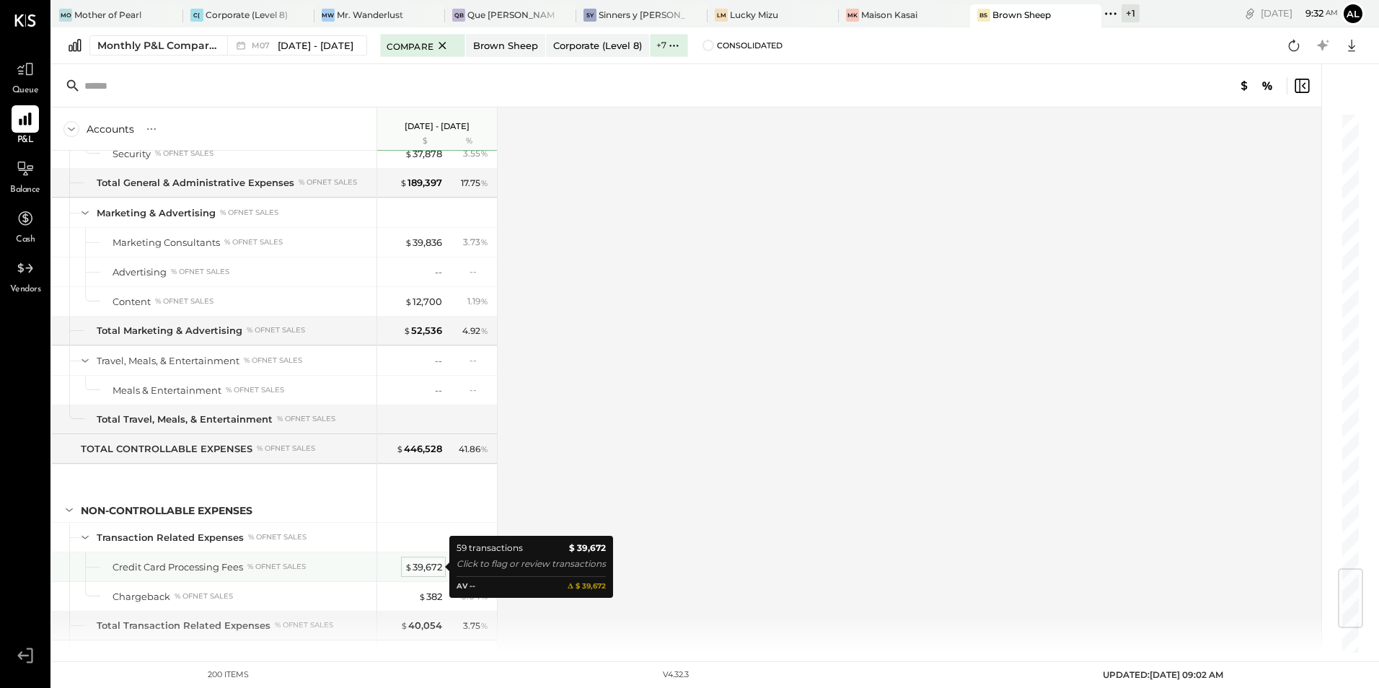
click at [425, 568] on div "$ 39,672" at bounding box center [423, 567] width 37 height 14
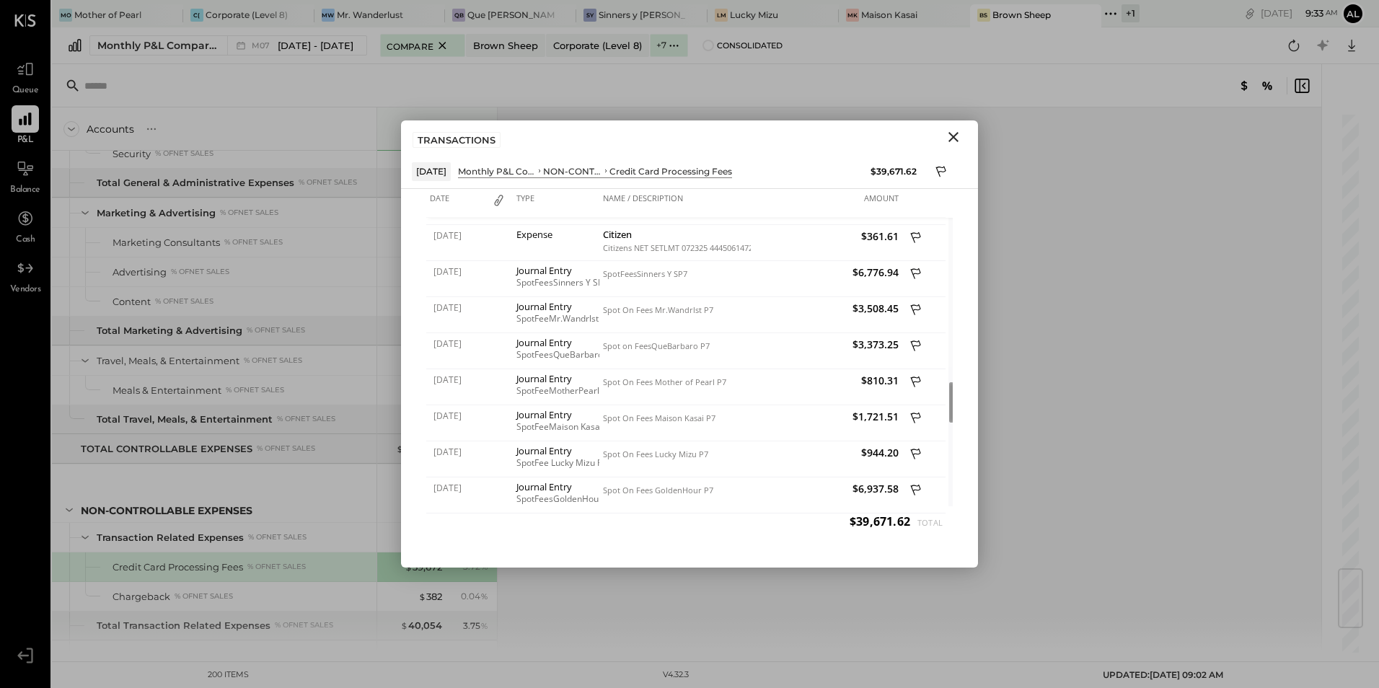
click at [946, 137] on icon "Close" at bounding box center [953, 136] width 17 height 17
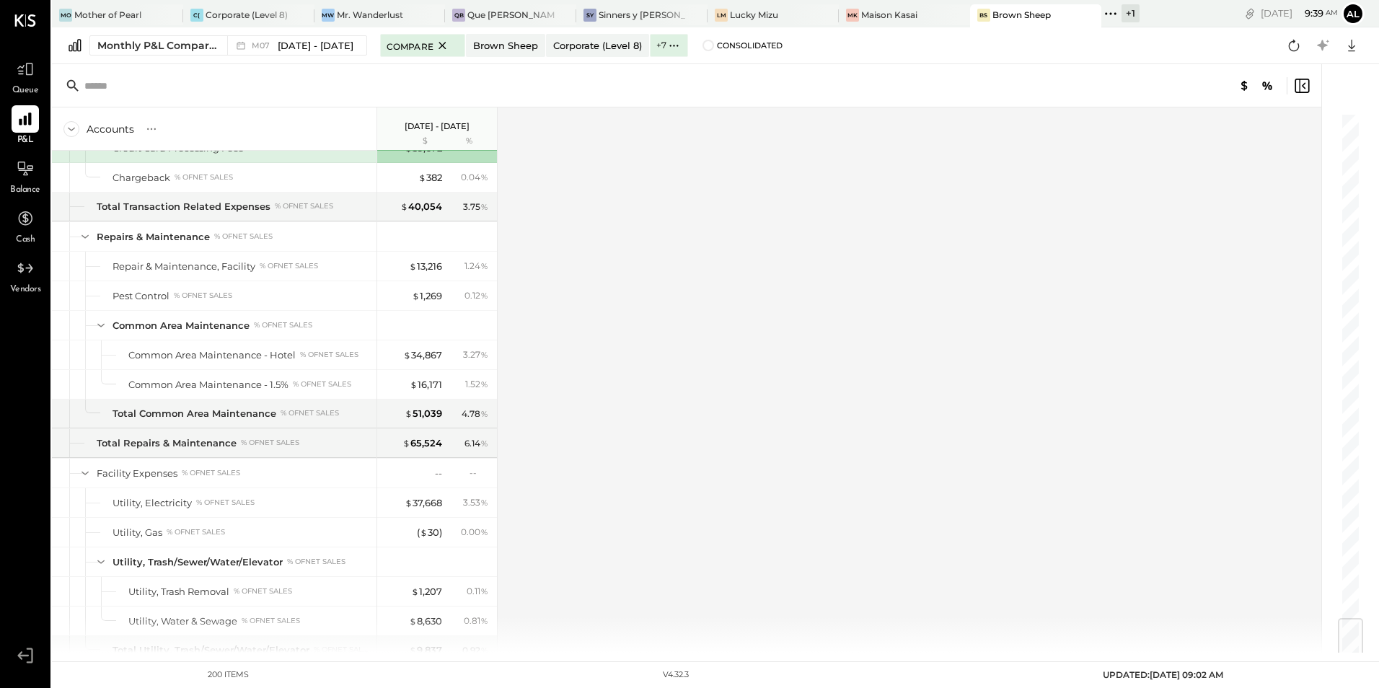
scroll to position [4097, 0]
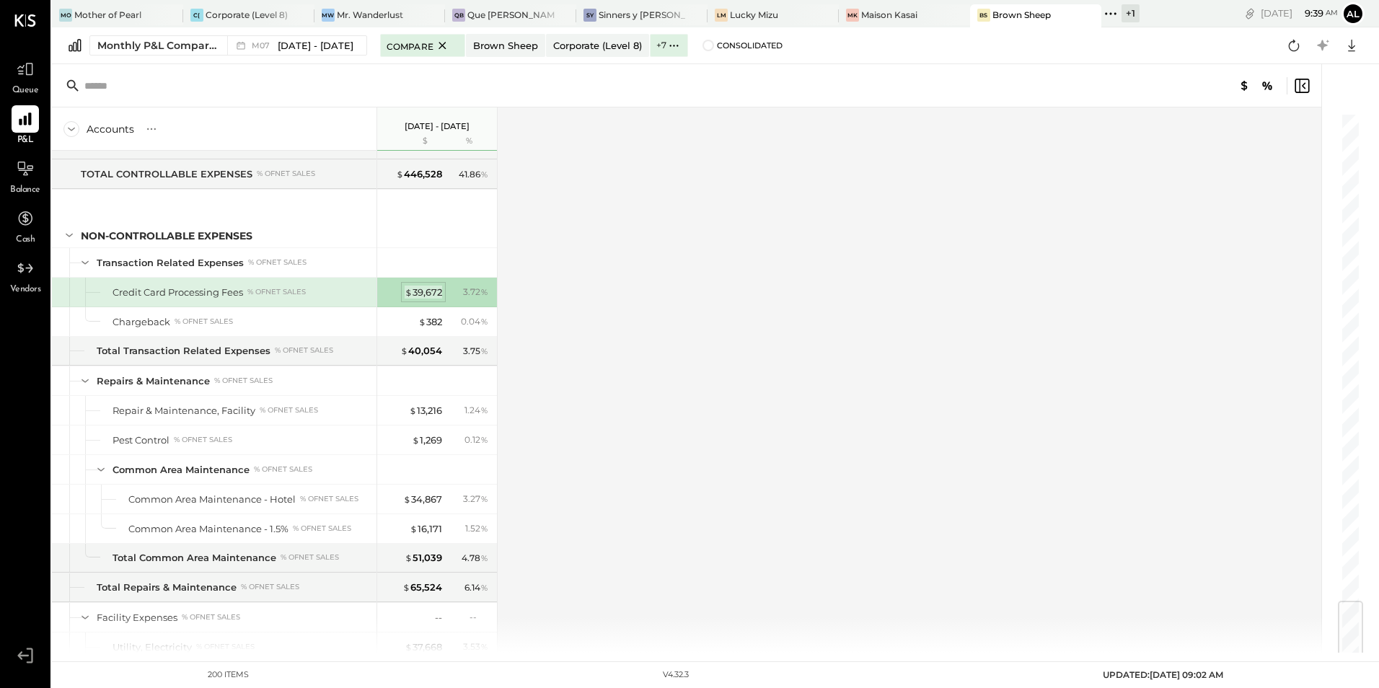
click at [426, 291] on div "$ 39,672" at bounding box center [423, 293] width 37 height 14
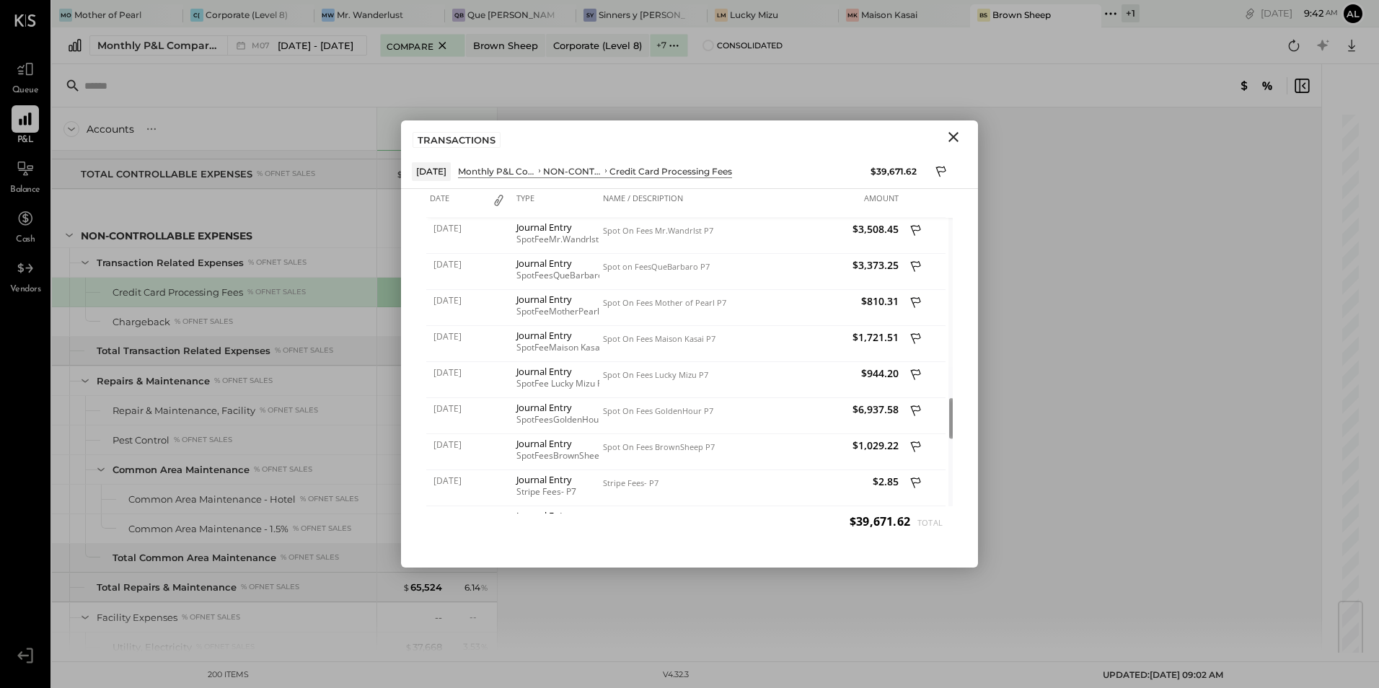
click at [953, 138] on icon "Close" at bounding box center [953, 136] width 17 height 17
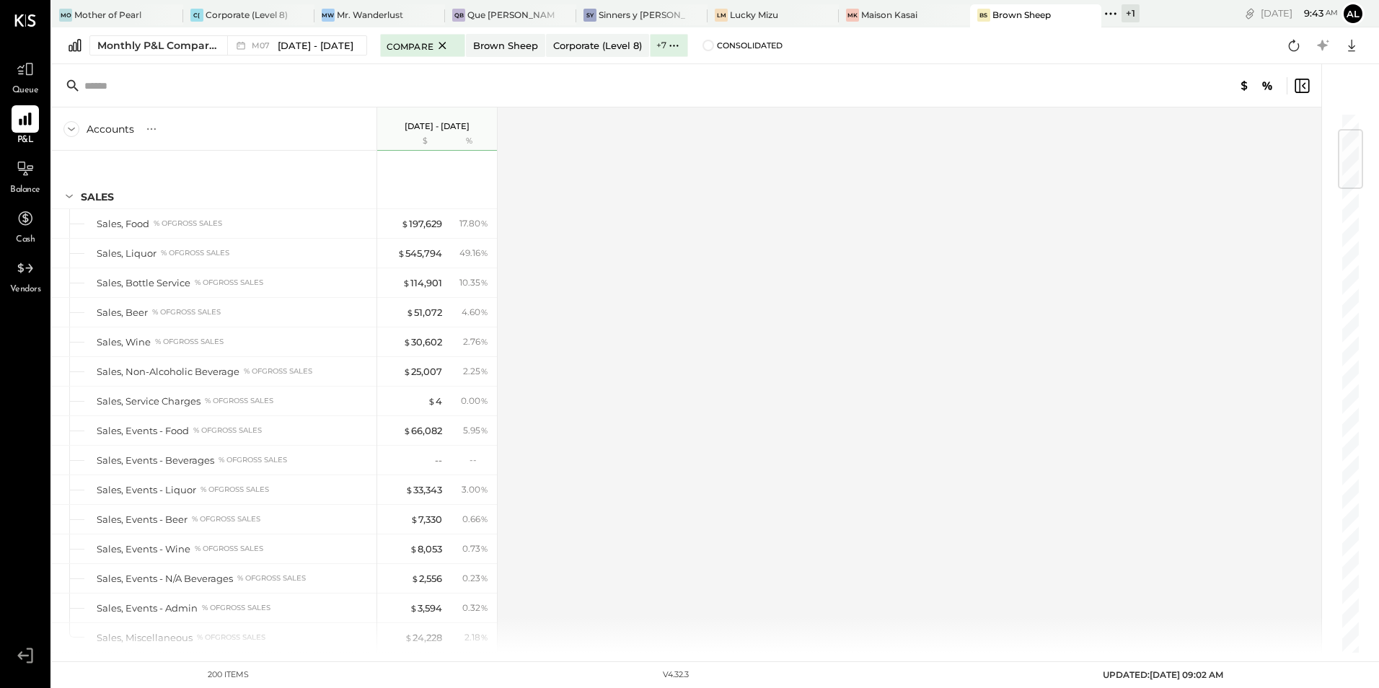
scroll to position [216, 0]
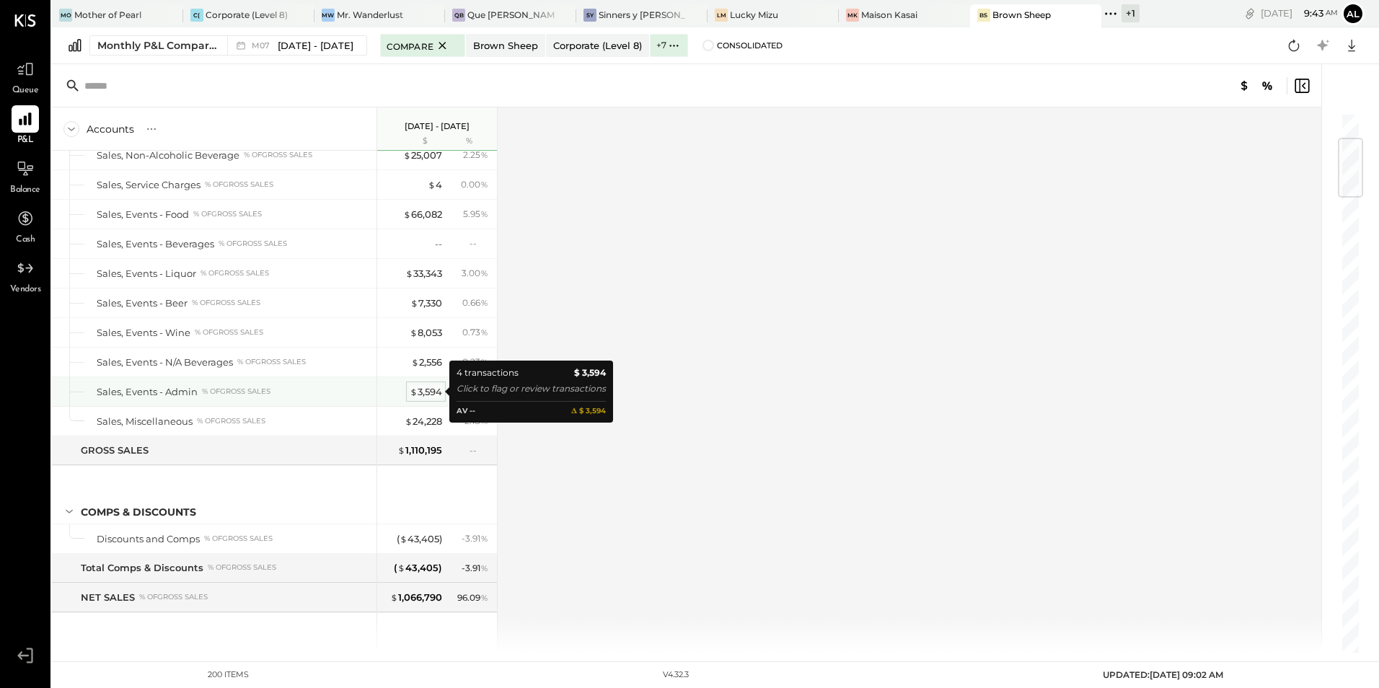
click at [423, 390] on div "$ 3,594" at bounding box center [426, 392] width 32 height 14
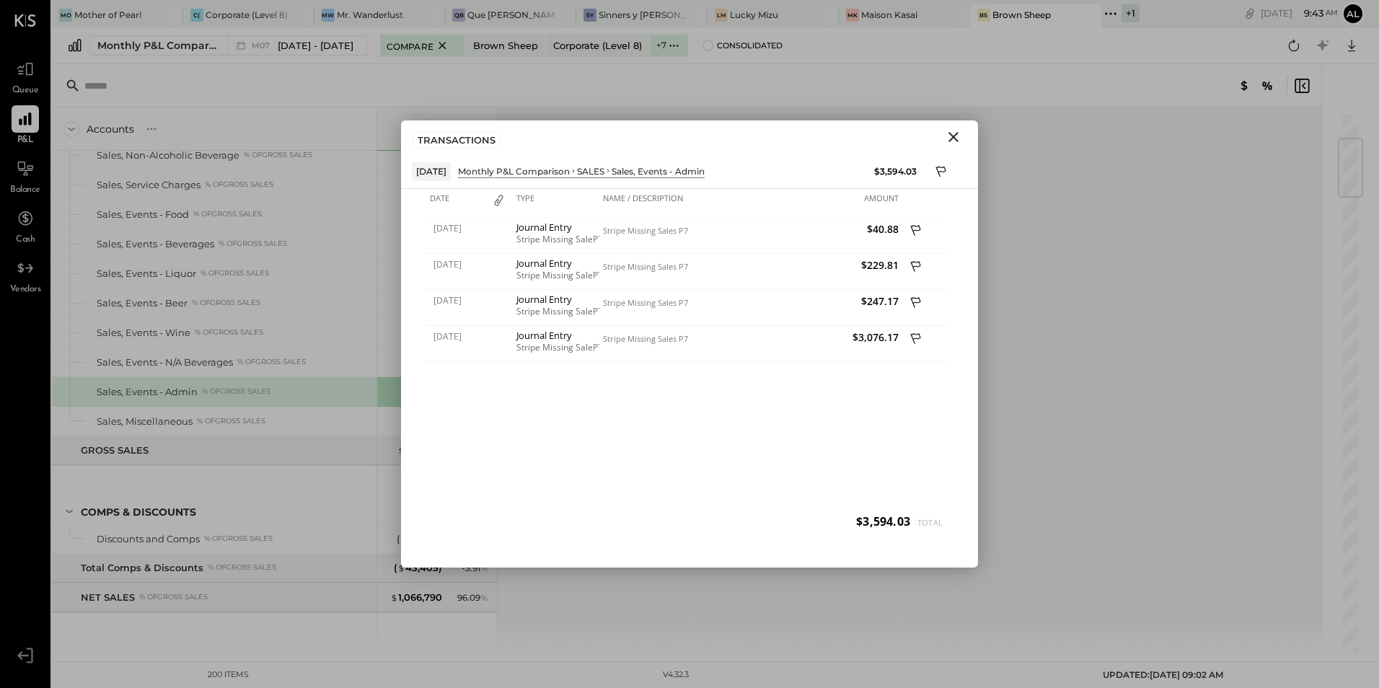
click at [950, 138] on icon "Close" at bounding box center [953, 136] width 17 height 17
